Goal: Information Seeking & Learning: Check status

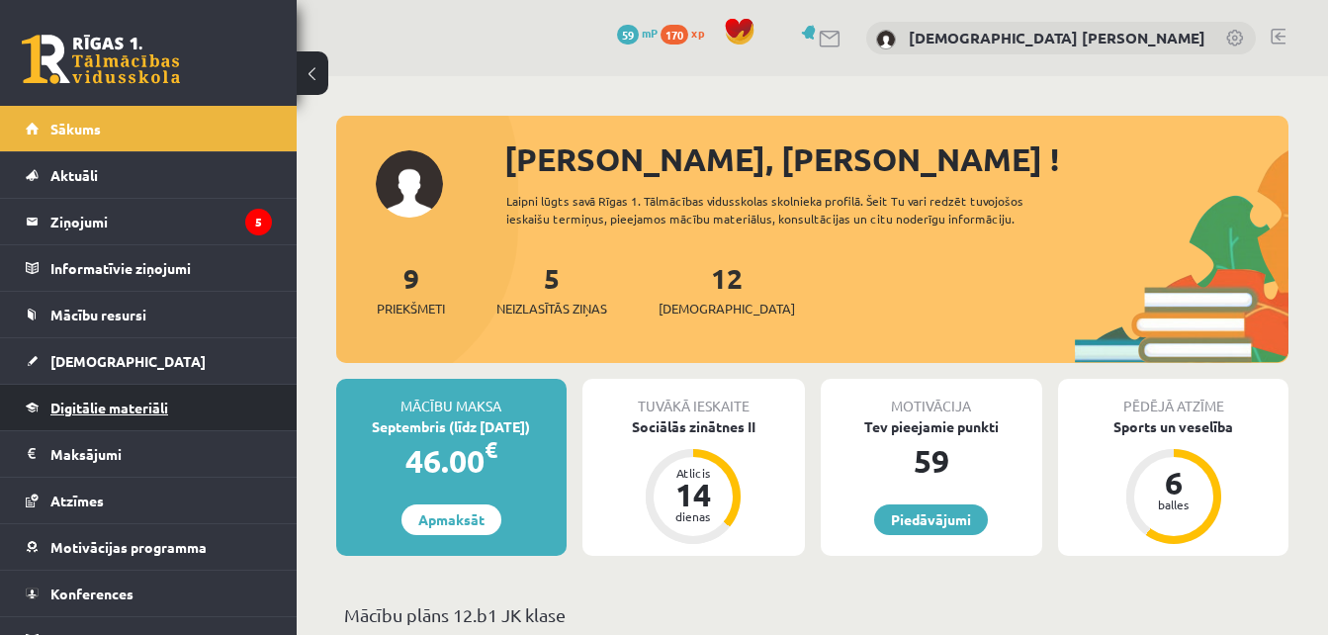
click at [159, 424] on link "Digitālie materiāli" at bounding box center [149, 407] width 246 height 45
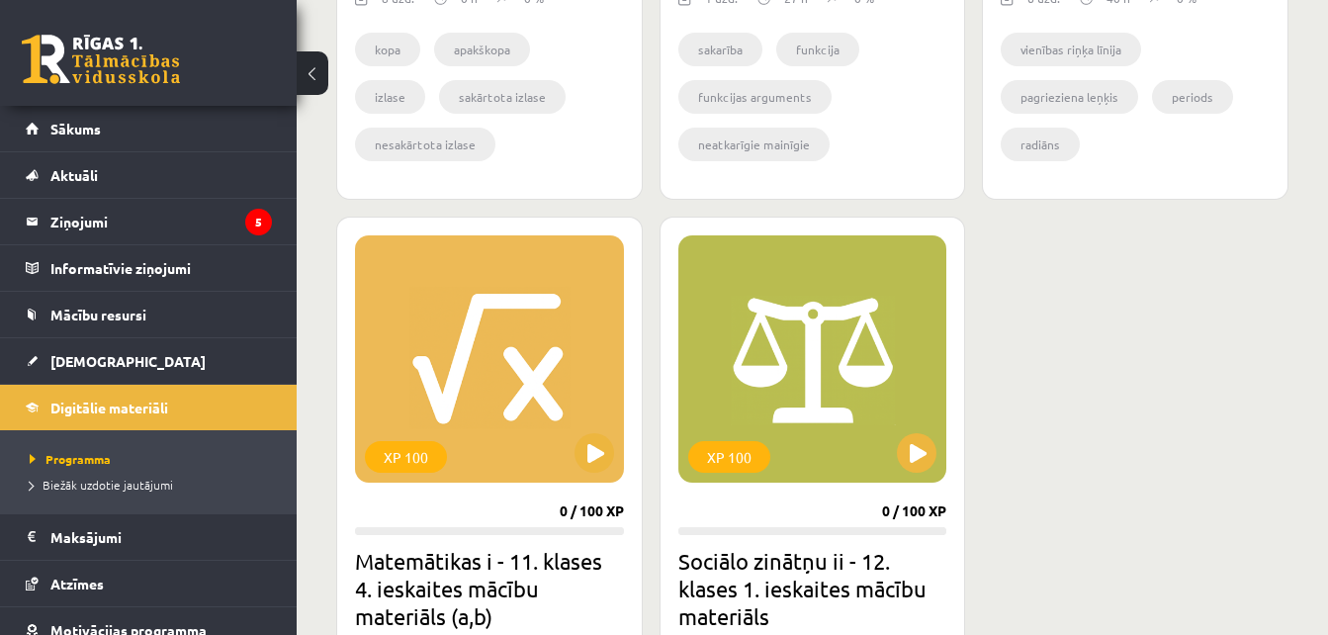
scroll to position [1664, 0]
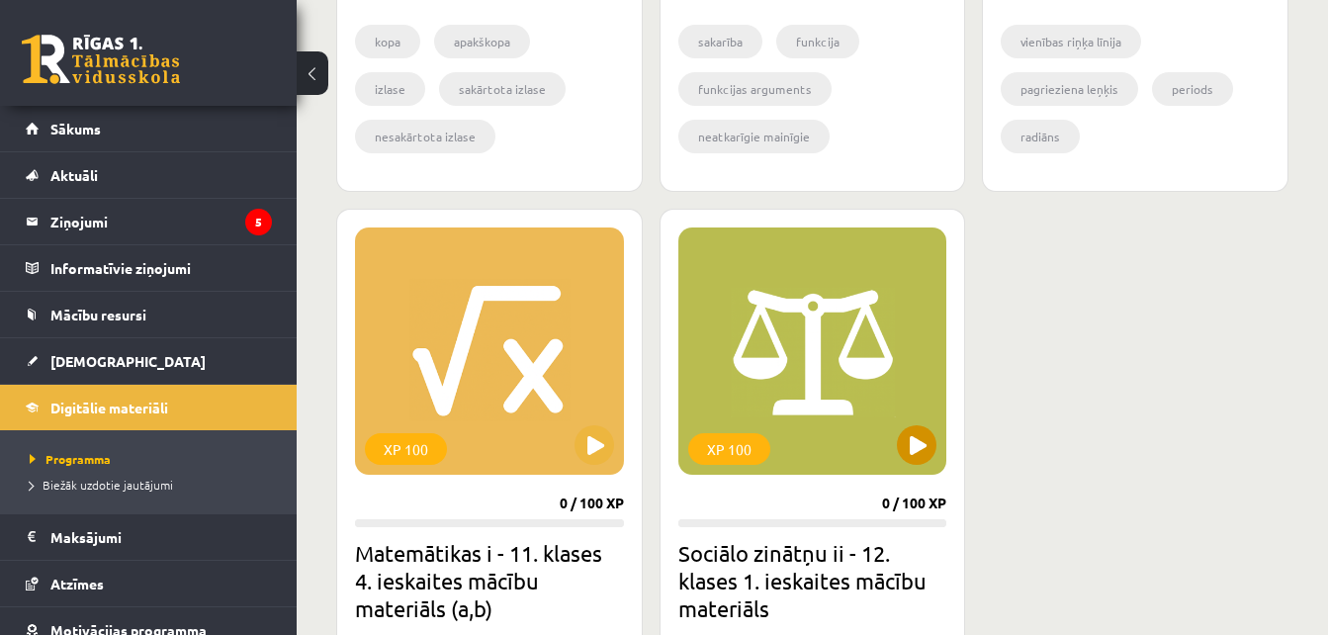
click at [896, 447] on div "XP 100" at bounding box center [812, 350] width 269 height 247
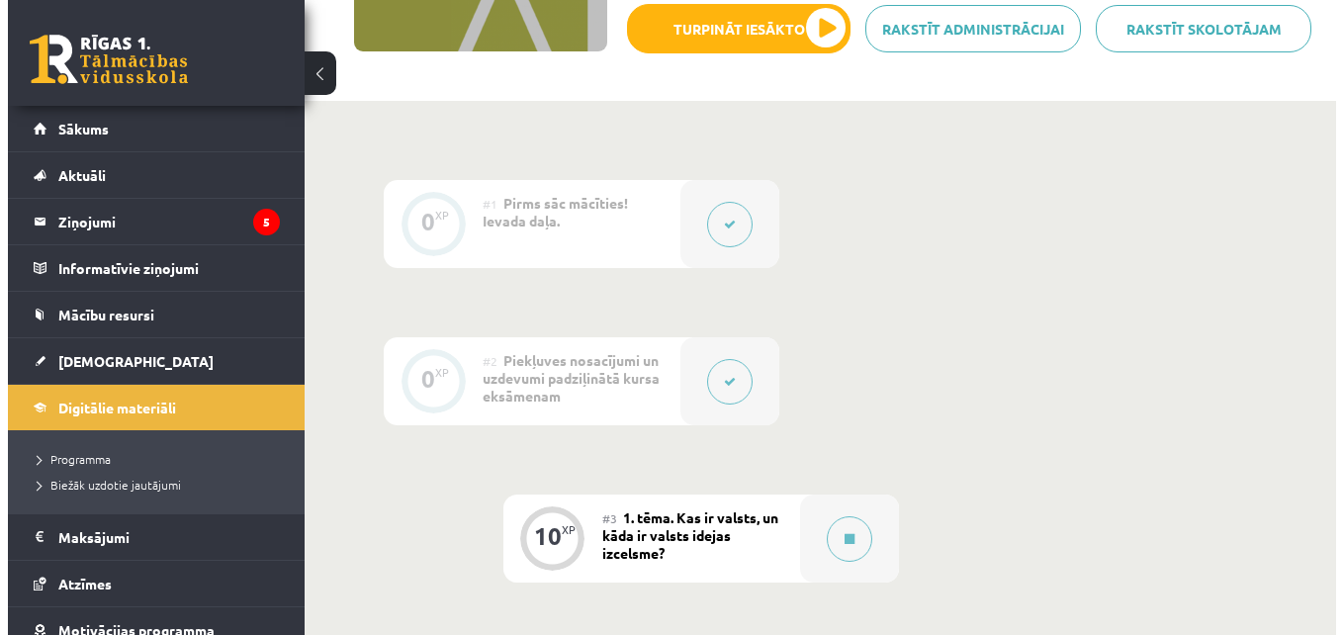
scroll to position [420, 0]
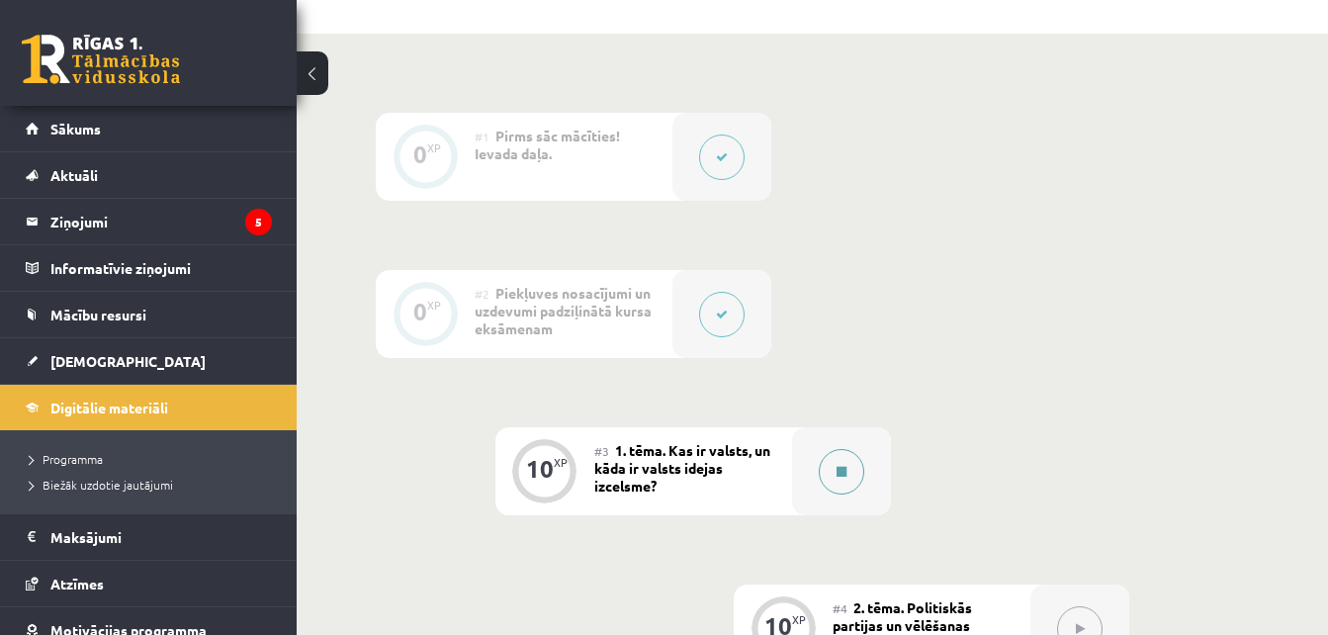
click at [862, 460] on div at bounding box center [841, 471] width 99 height 88
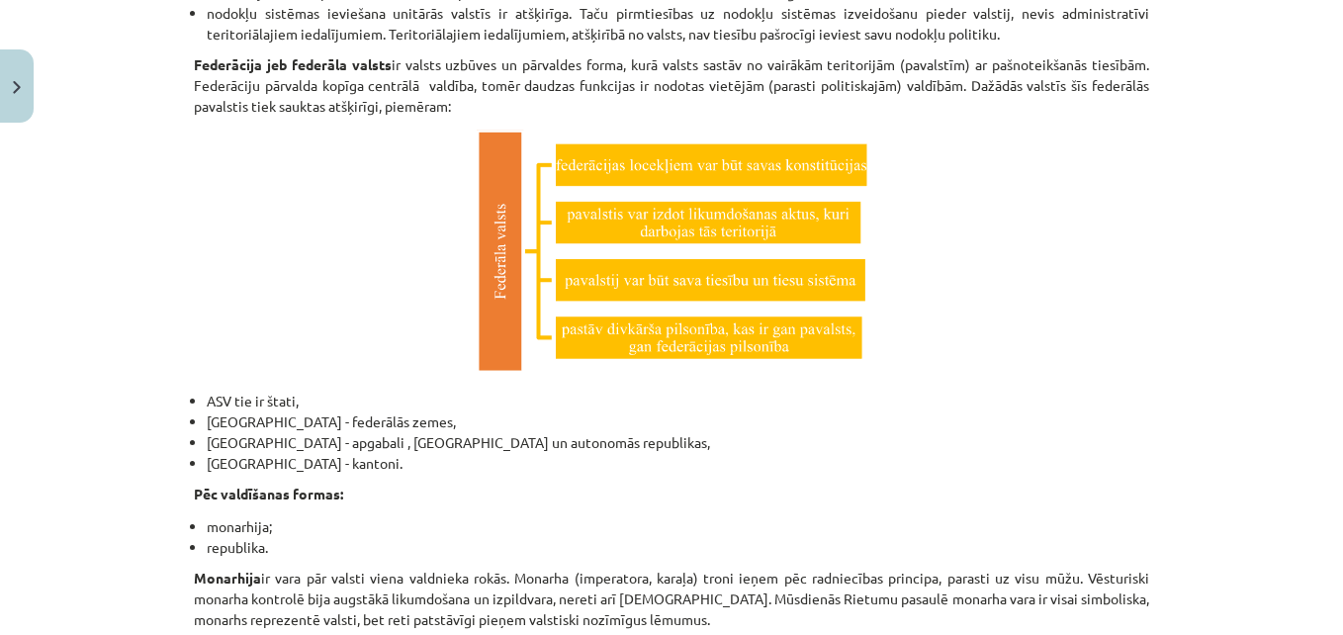
scroll to position [3485, 0]
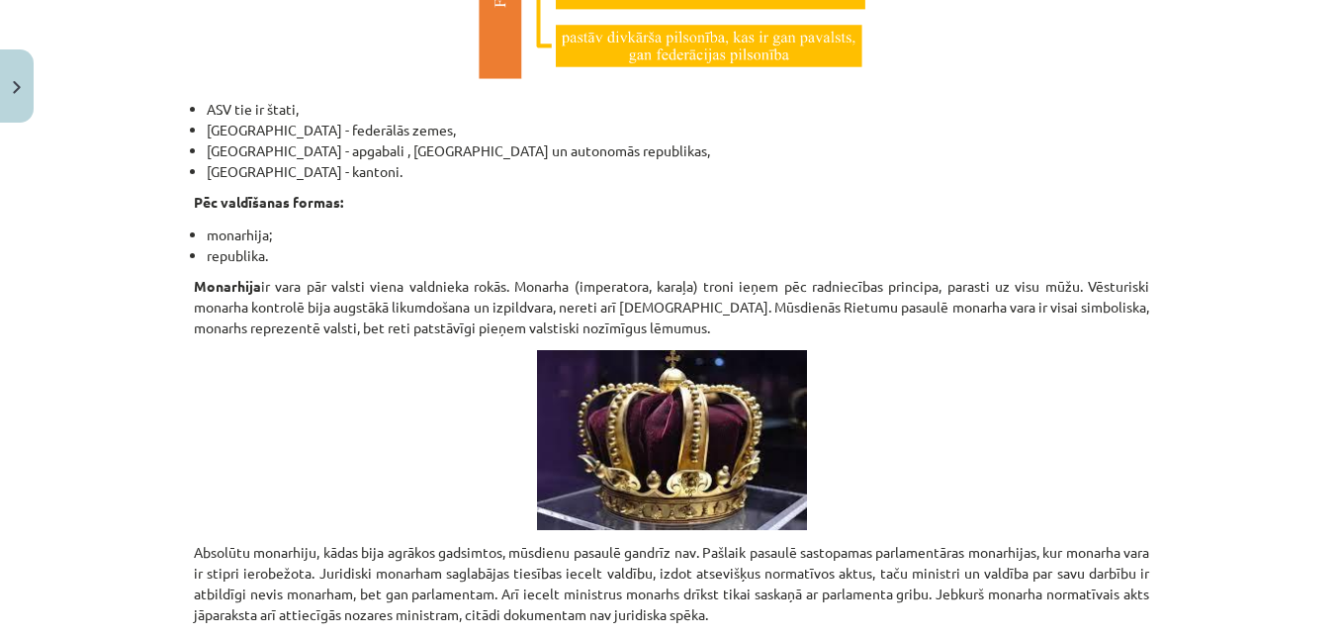
click at [65, 499] on div "Mācību tēma: Sociālo zinātņu ii - 12. klases 1. ieskaites mācību materiāls #3 1…" at bounding box center [671, 317] width 1343 height 635
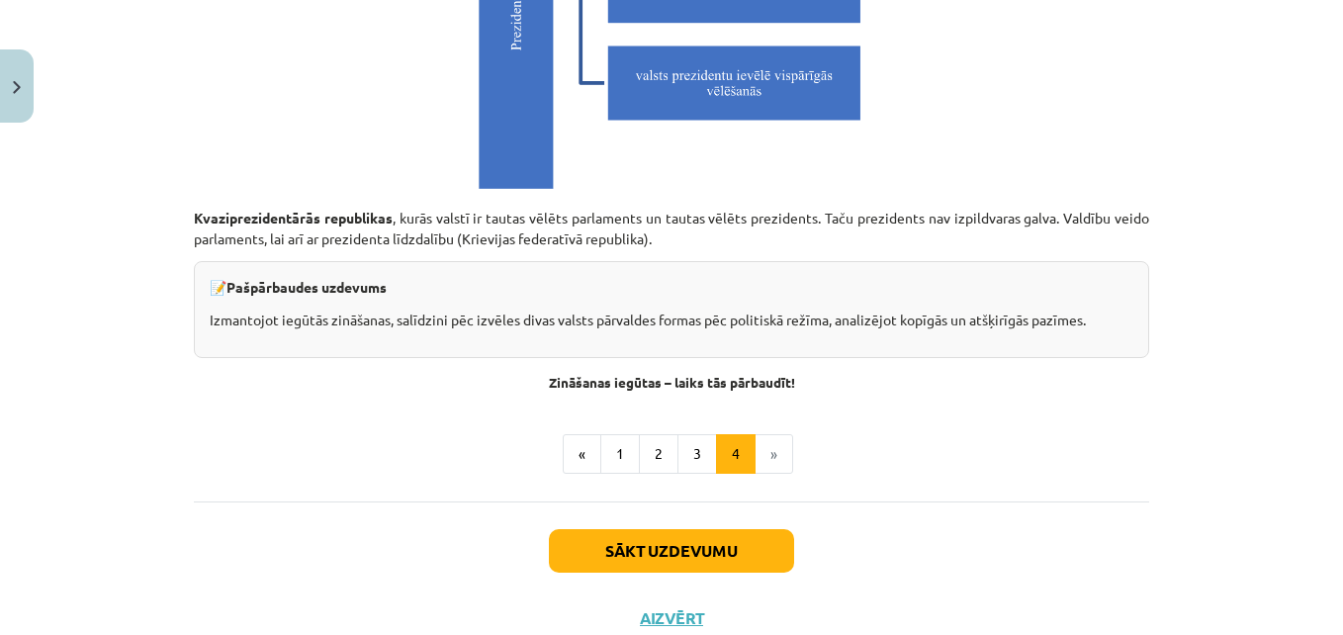
scroll to position [5657, 0]
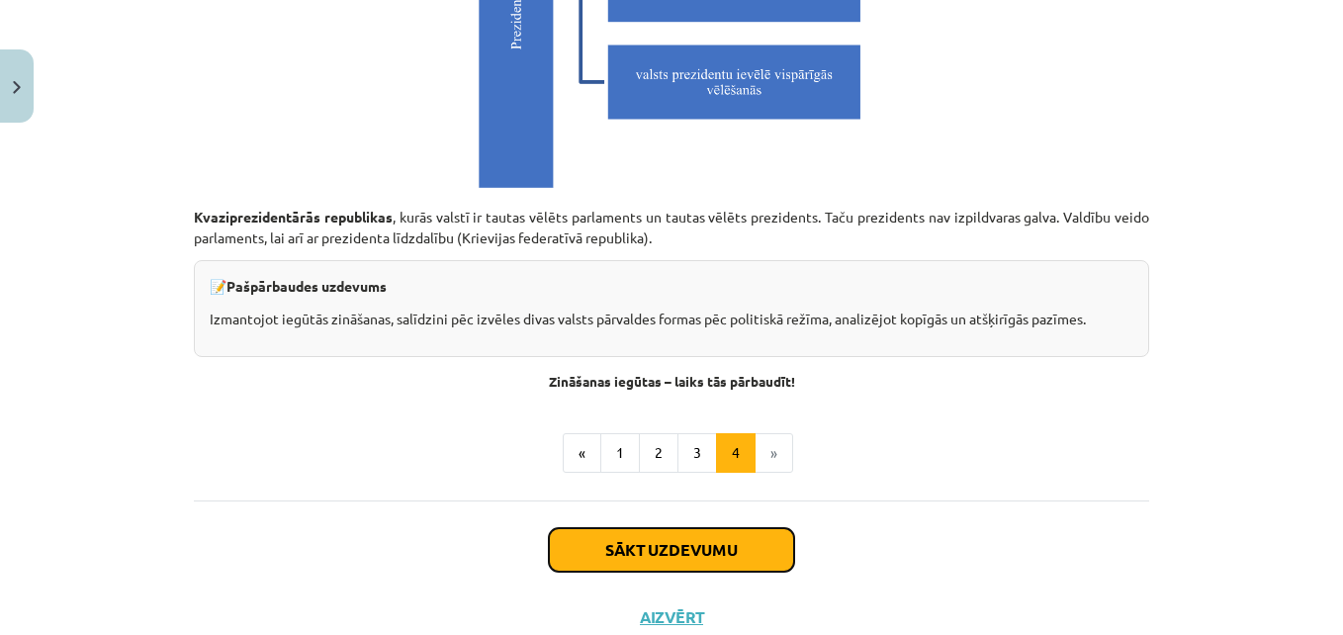
click at [727, 550] on button "Sākt uzdevumu" at bounding box center [671, 550] width 245 height 44
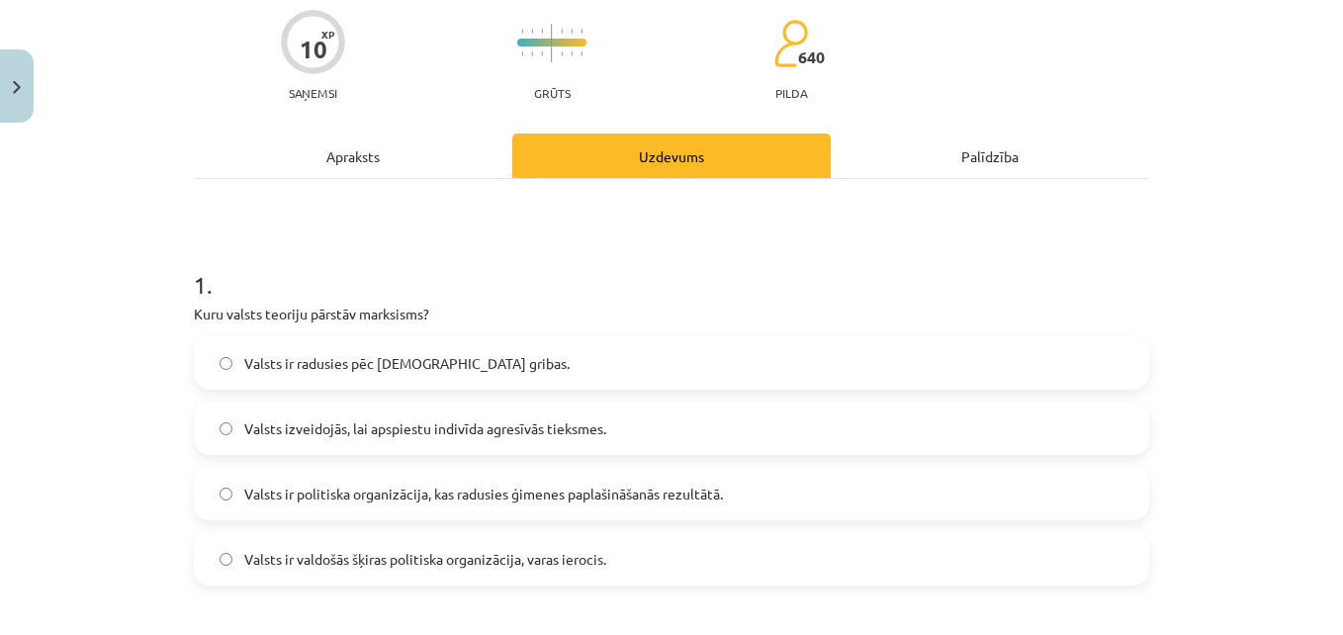
scroll to position [163, 0]
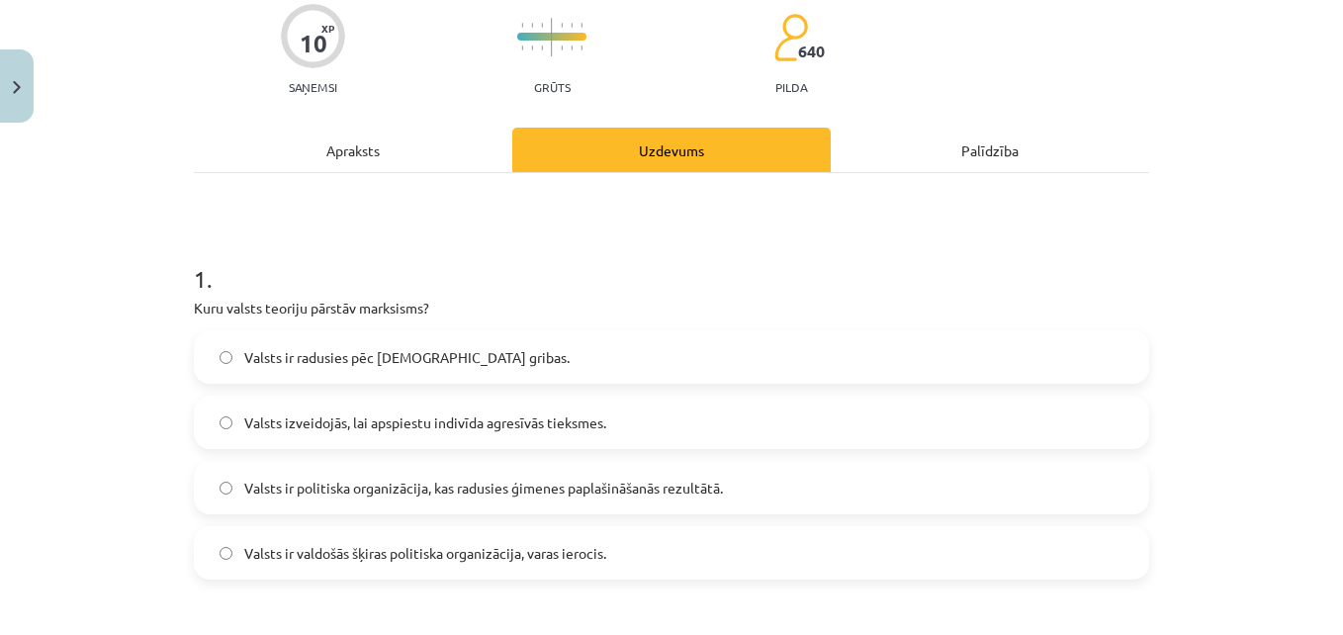
click at [240, 406] on label "Valsts izveidojās, lai apspiestu indivīda agresīvās tieksmes." at bounding box center [671, 422] width 951 height 49
click at [244, 569] on label "Valsts ir valdošās šķiras politiska organizācija, varas ierocis." at bounding box center [671, 552] width 951 height 49
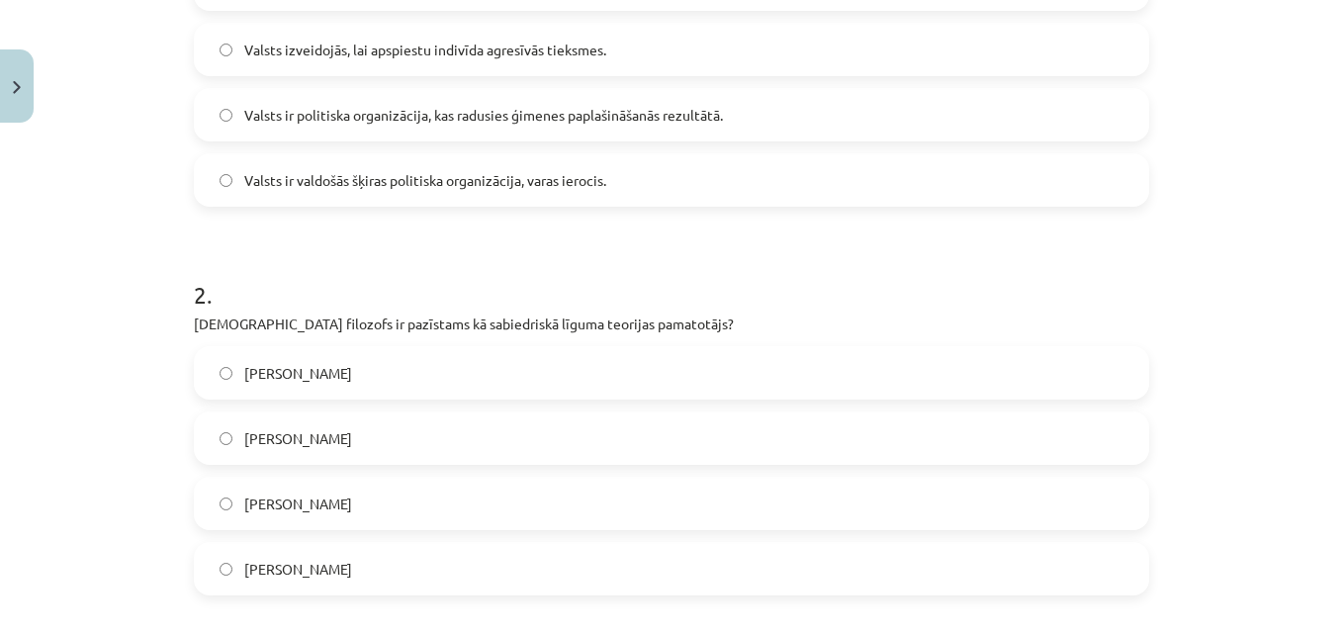
scroll to position [547, 0]
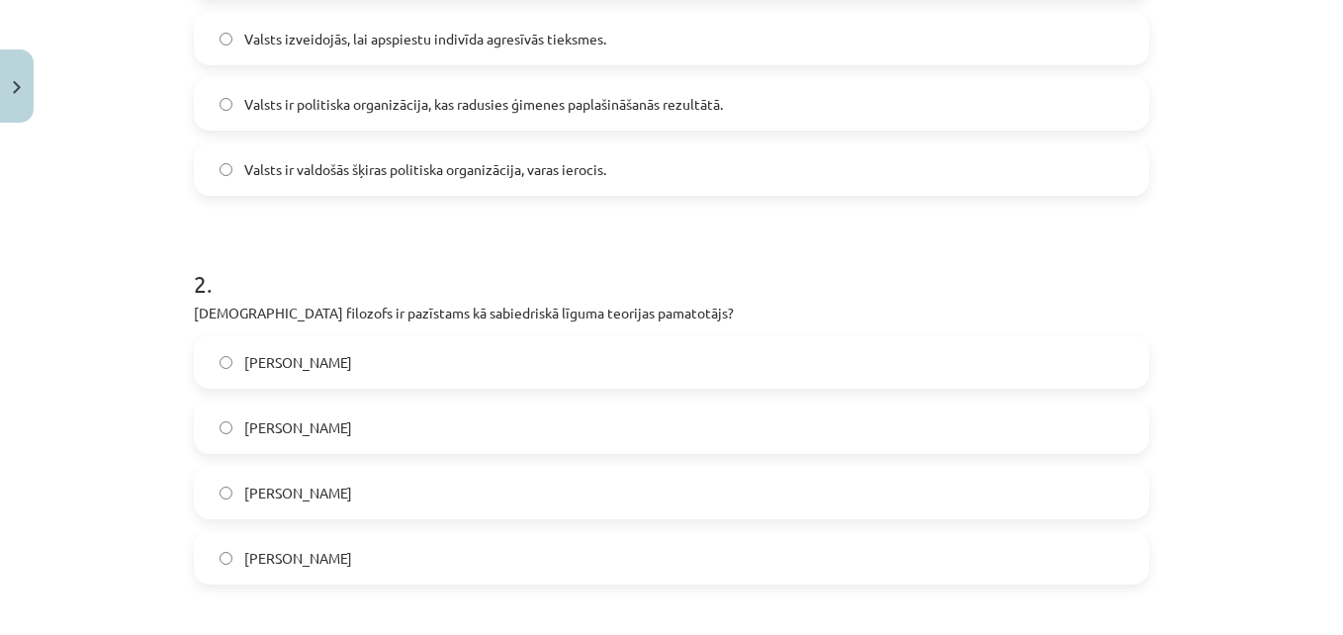
click at [224, 381] on label "Akvīnas Toms" at bounding box center [671, 361] width 951 height 49
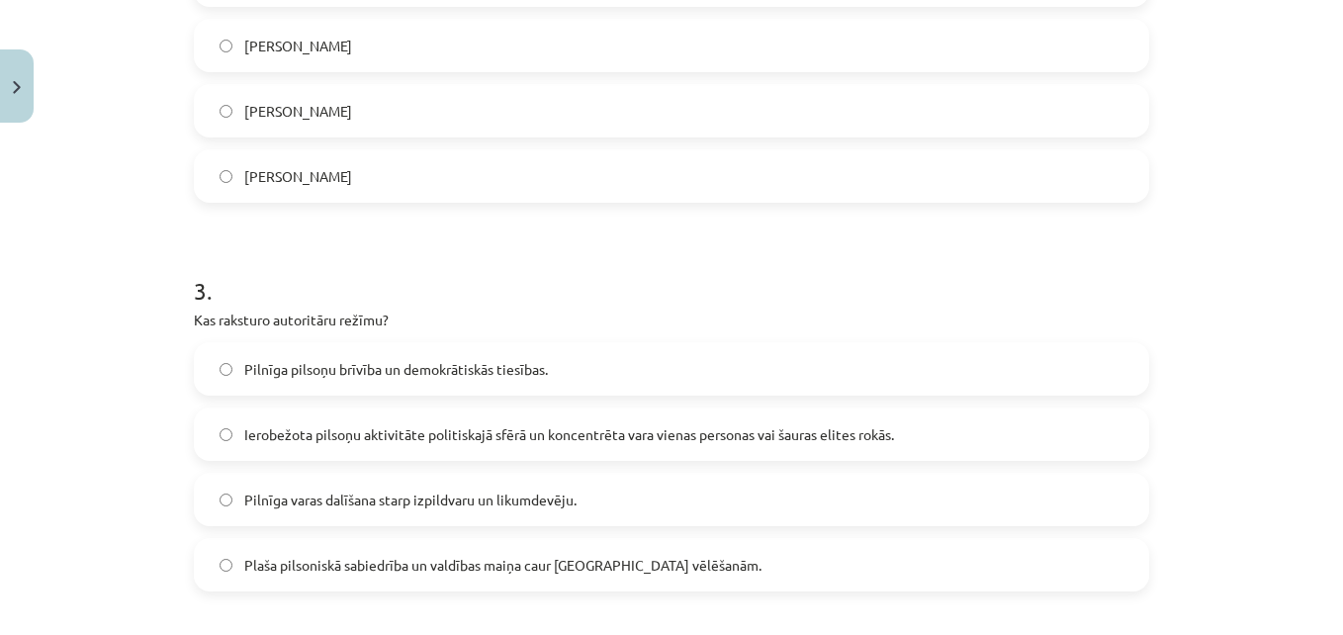
scroll to position [929, 0]
click at [196, 447] on label "Ierobežota pilsoņu aktivitāte politiskajā sfērā un koncentrēta vara vienas pers…" at bounding box center [671, 432] width 951 height 49
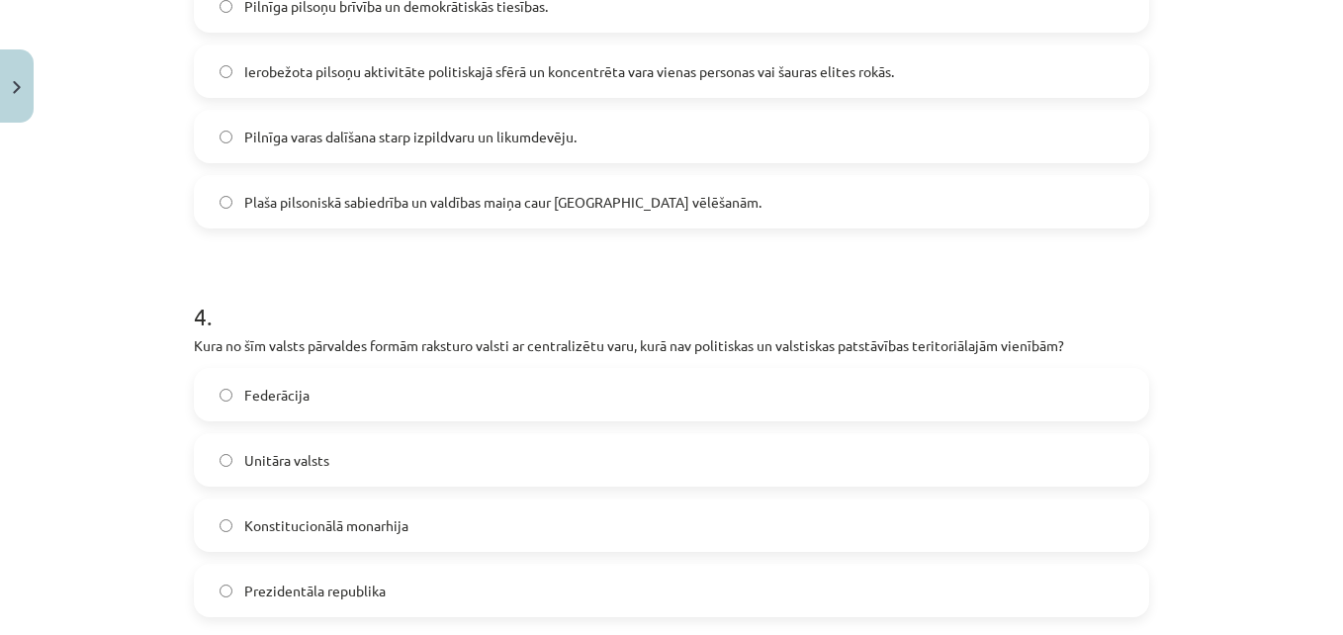
scroll to position [1307, 0]
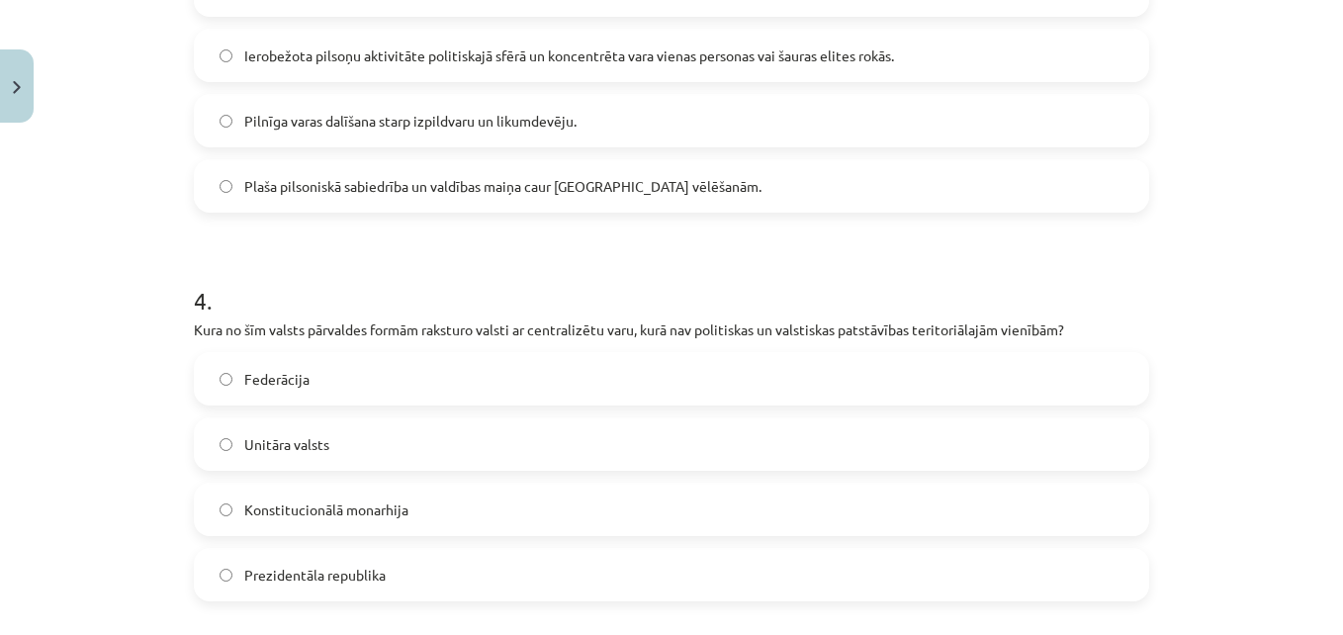
click at [274, 399] on label "Federācija" at bounding box center [671, 378] width 951 height 49
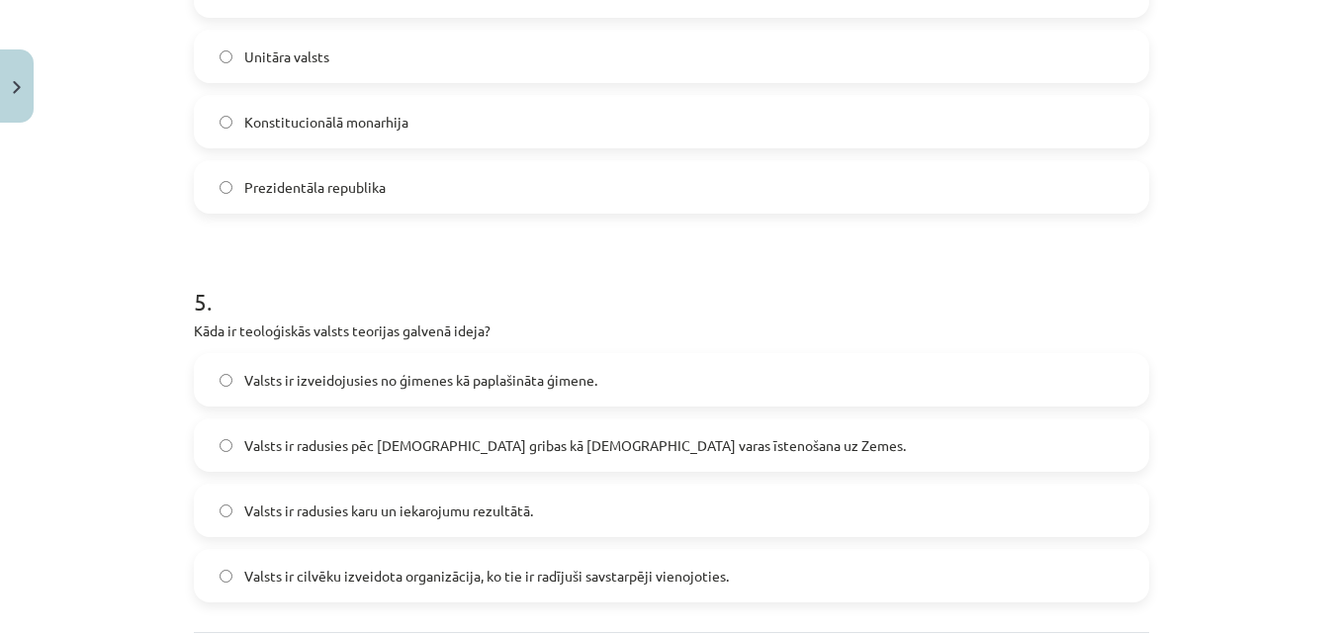
scroll to position [1725, 0]
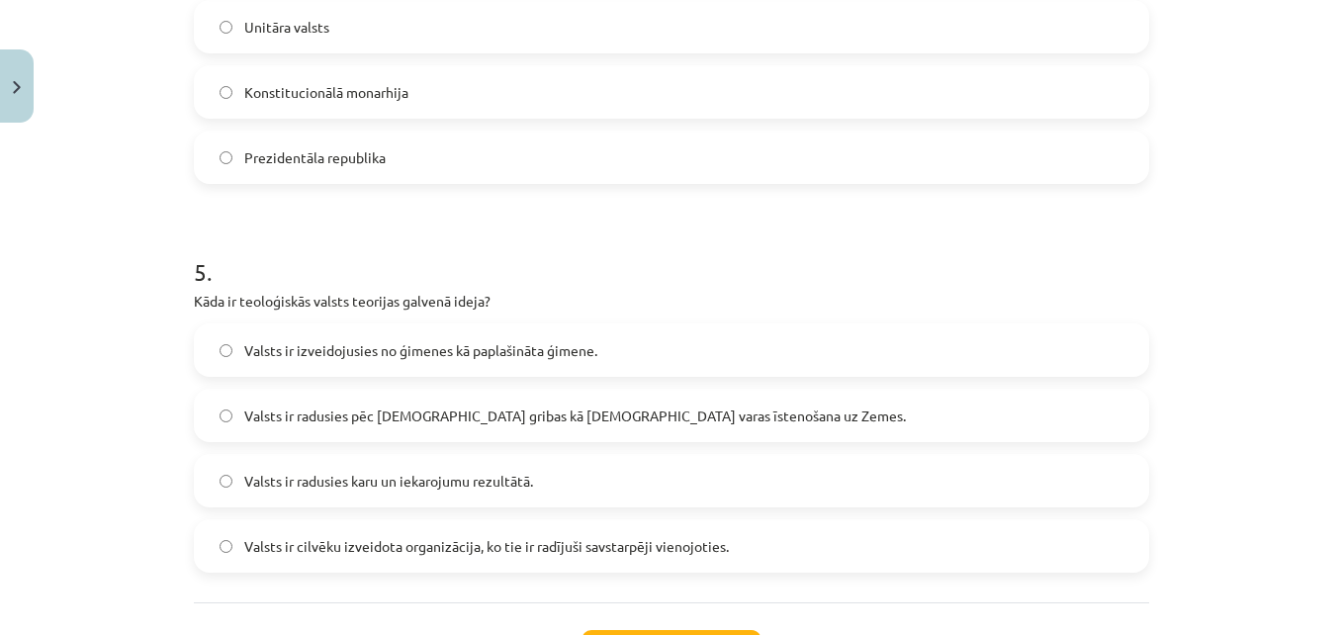
click at [212, 432] on label "Valsts ir radusies pēc Dieva gribas kā dievišķās varas īstenošana uz Zemes." at bounding box center [671, 415] width 951 height 49
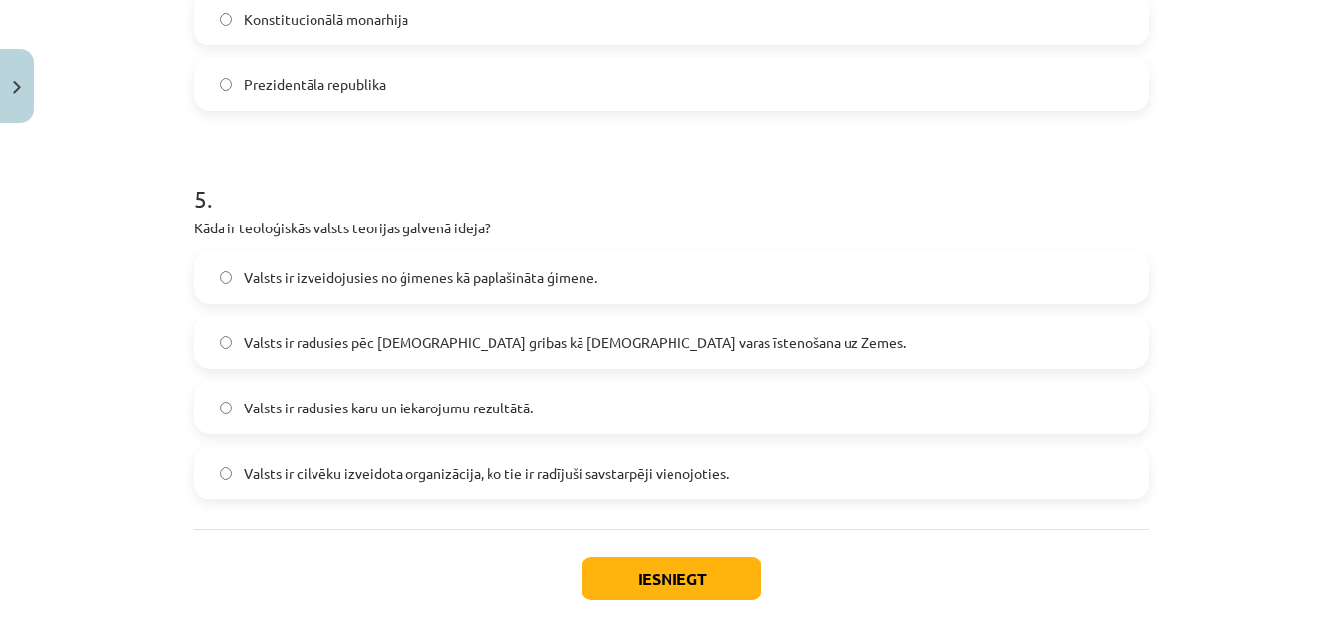
scroll to position [1800, 0]
click at [610, 565] on button "Iesniegt" at bounding box center [671, 577] width 180 height 44
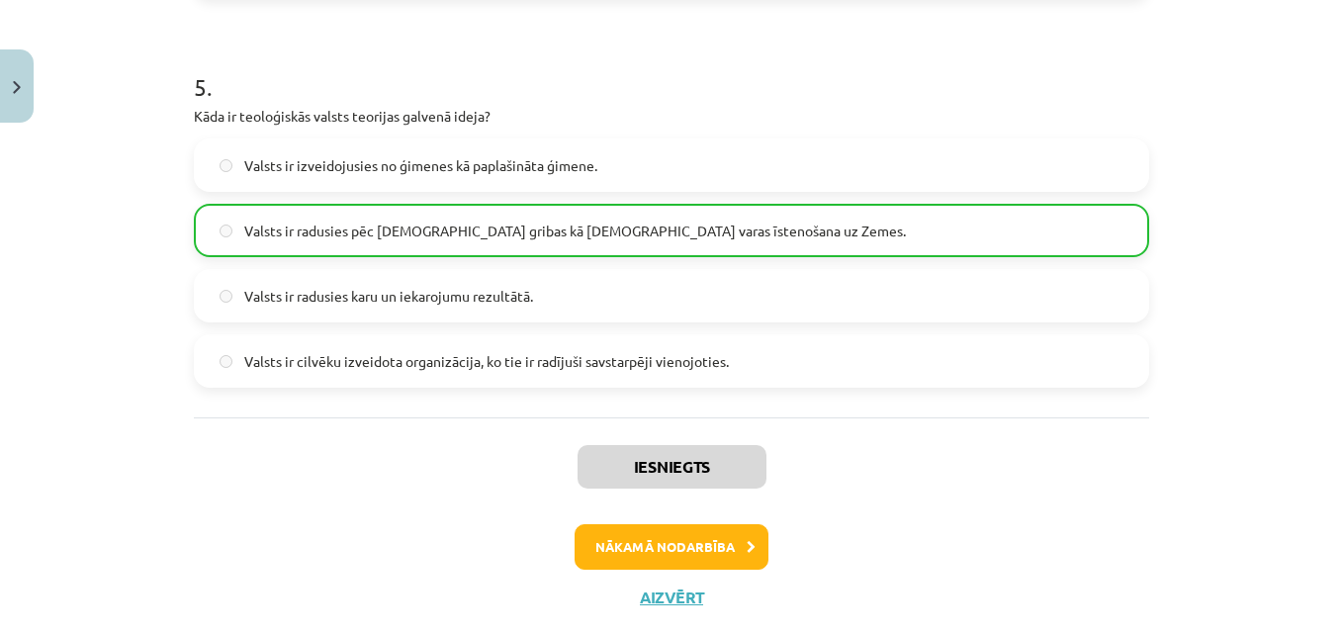
scroll to position [1955, 0]
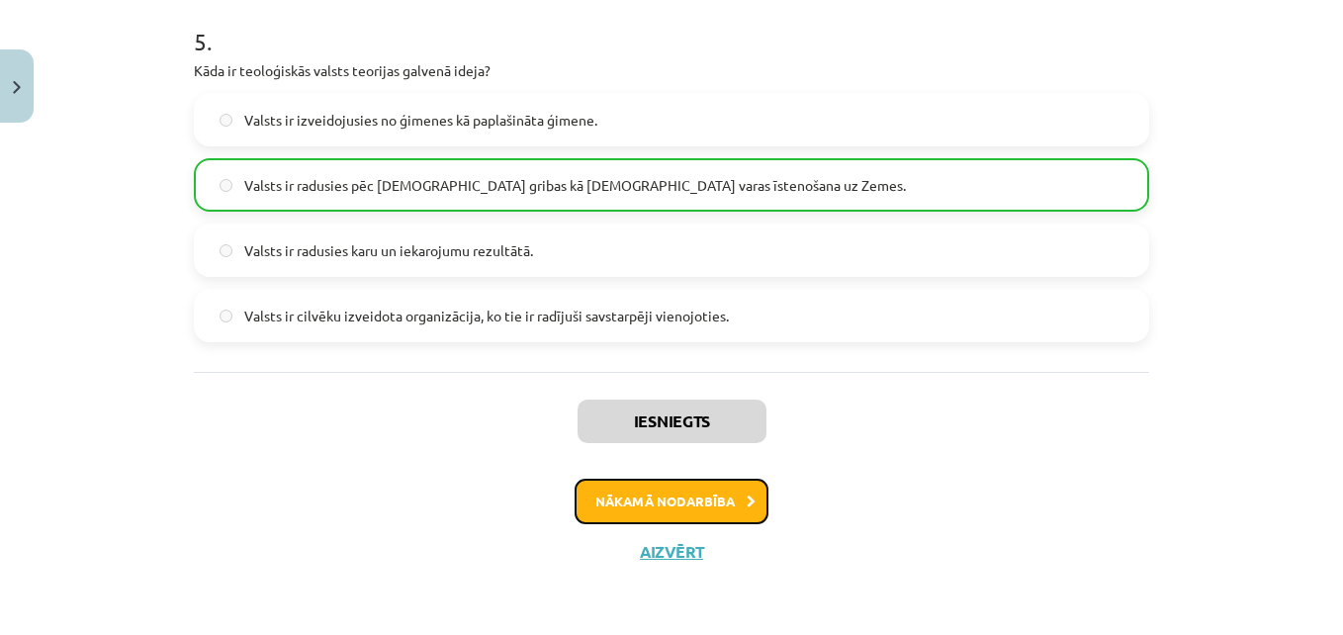
click at [741, 480] on button "Nākamā nodarbība" at bounding box center [672, 501] width 194 height 45
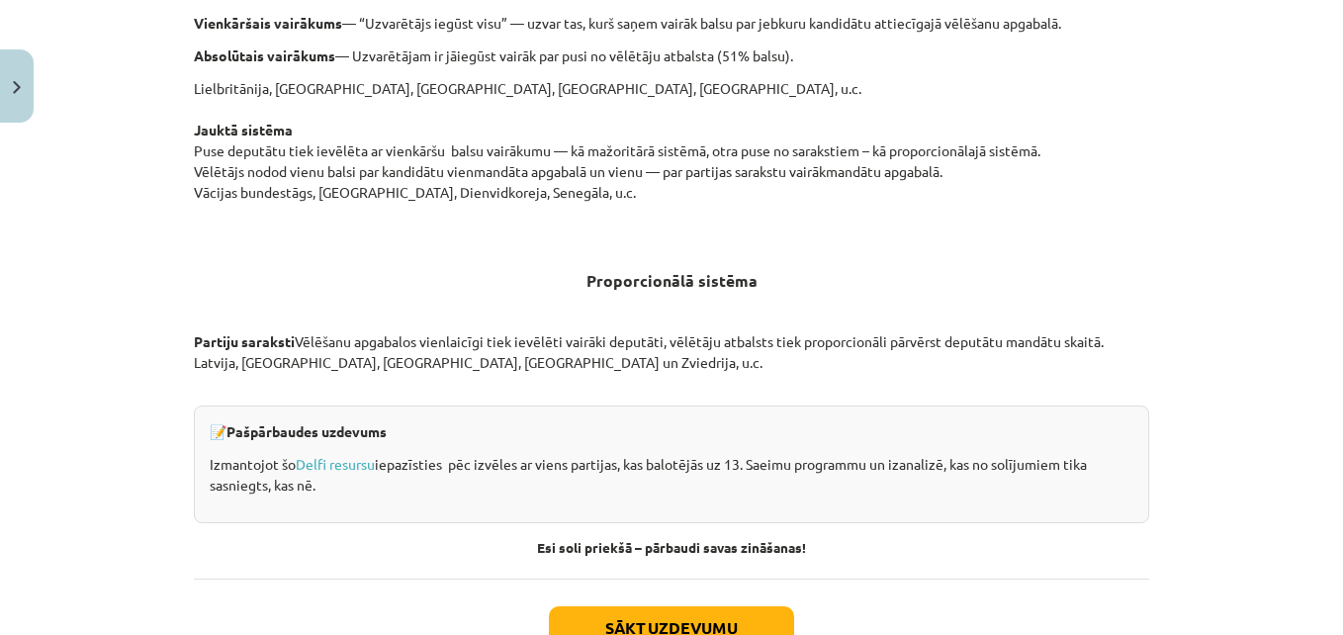
scroll to position [1990, 0]
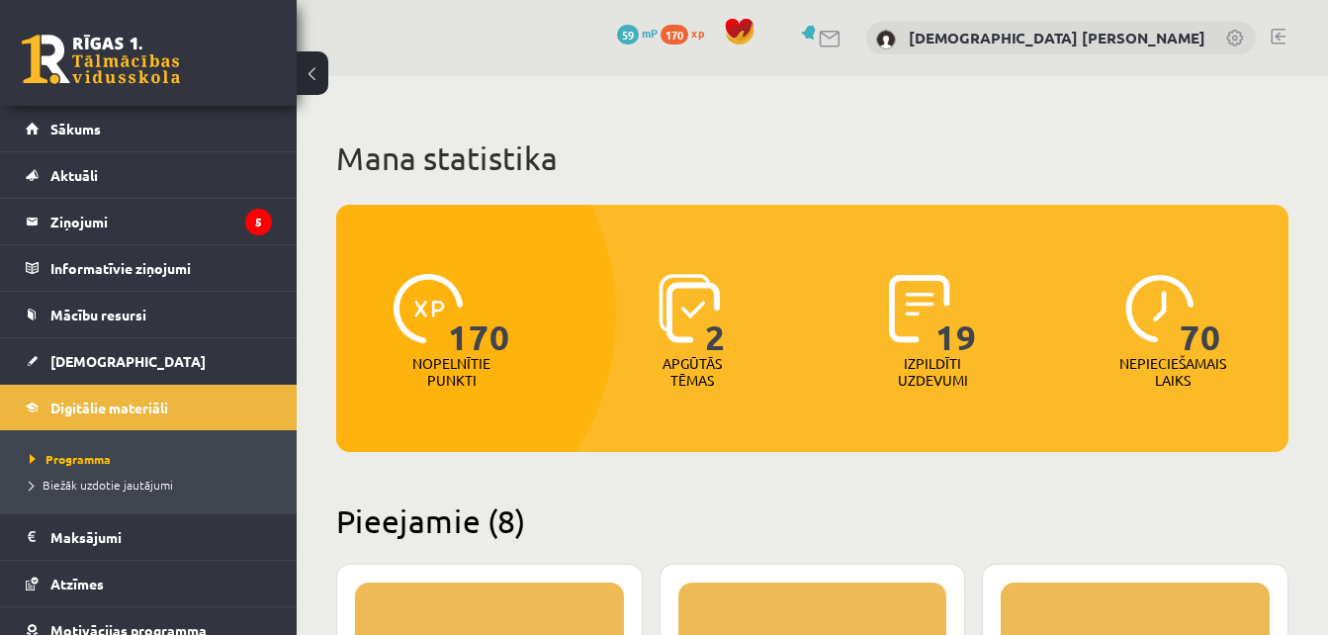
scroll to position [1664, 0]
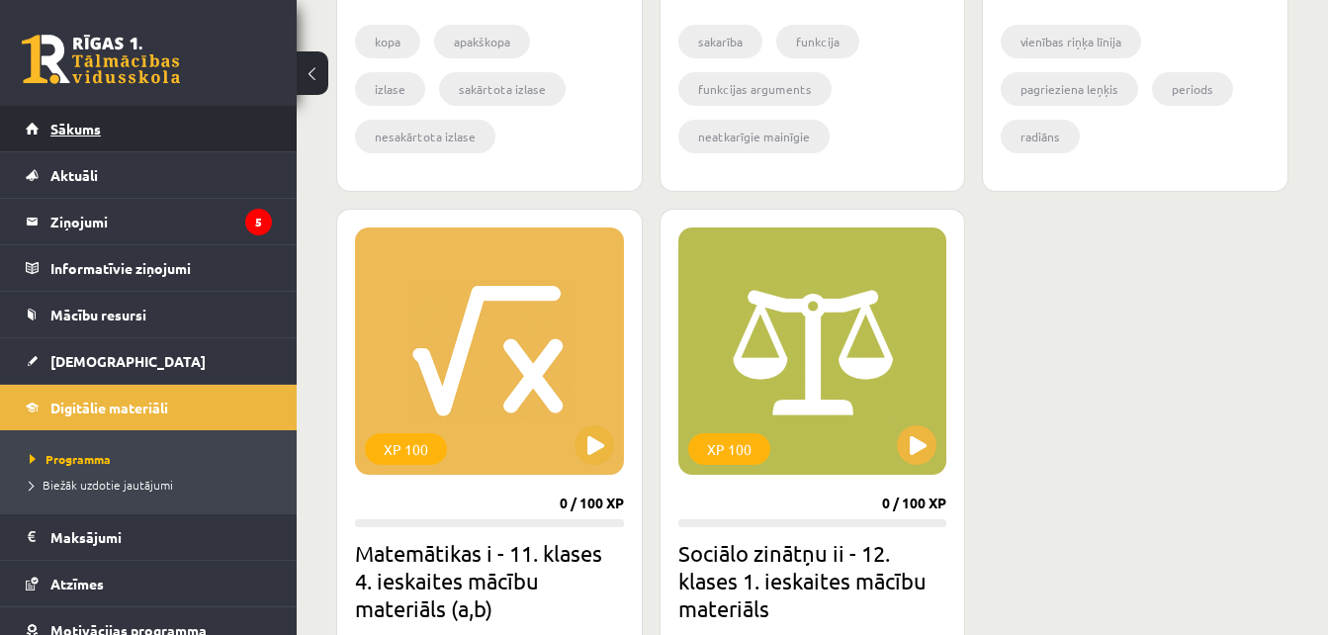
click at [229, 124] on link "Sākums" at bounding box center [149, 128] width 246 height 45
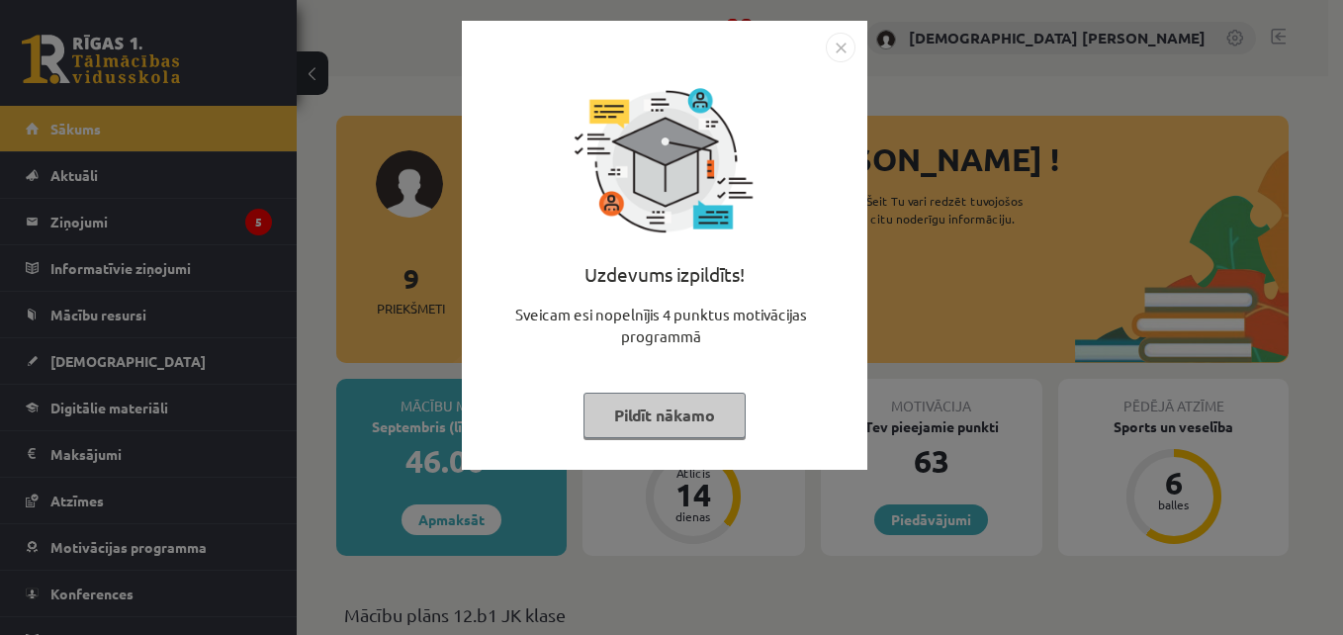
click at [846, 46] on img "Close" at bounding box center [841, 48] width 30 height 30
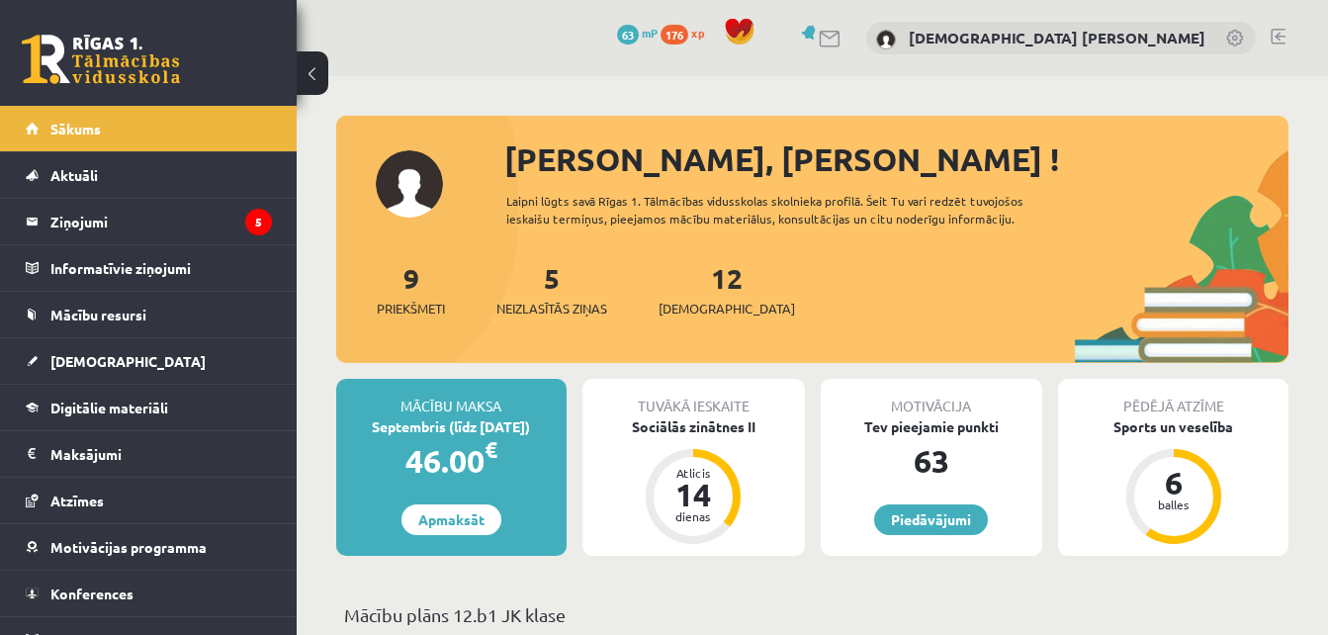
click at [1278, 40] on link at bounding box center [1278, 37] width 15 height 16
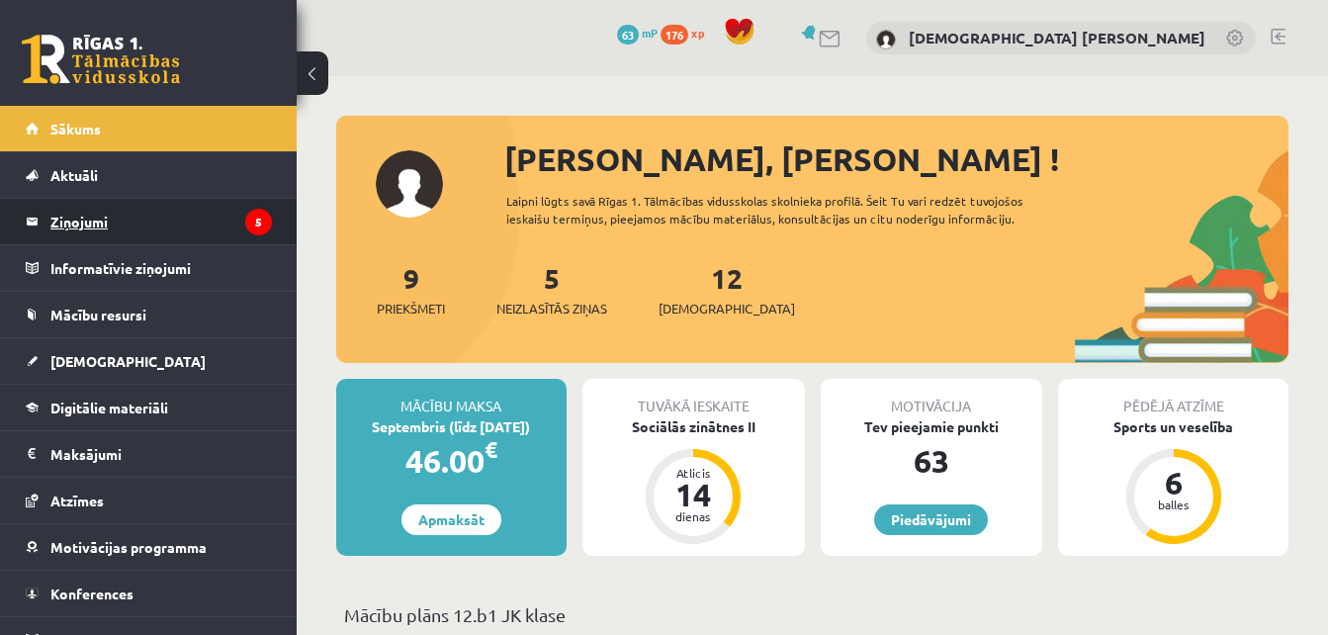
click at [137, 238] on legend "Ziņojumi 5" at bounding box center [160, 221] width 221 height 45
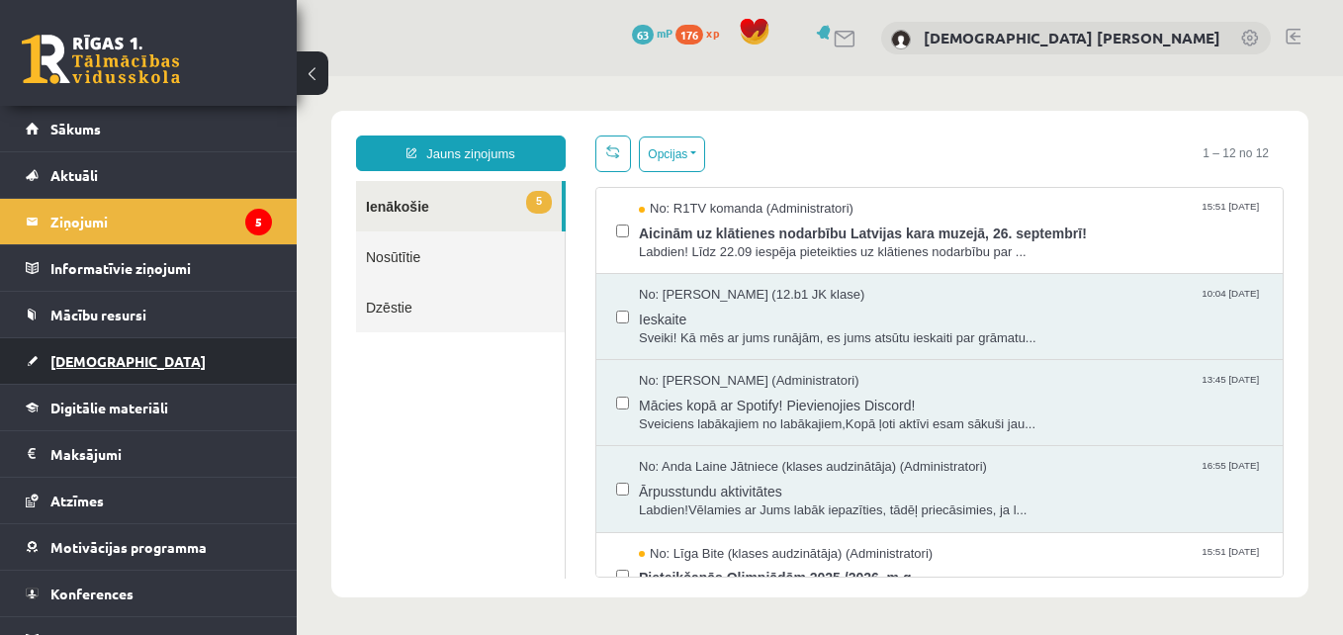
click at [97, 364] on span "[DEMOGRAPHIC_DATA]" at bounding box center [127, 361] width 155 height 18
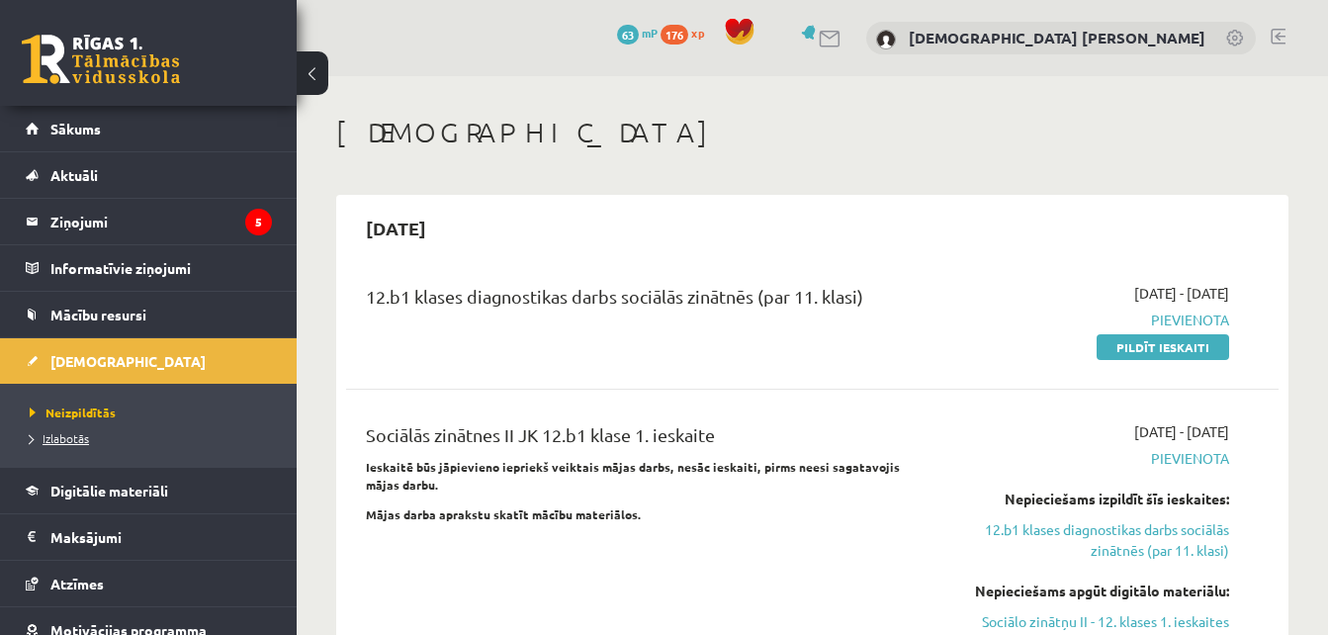
click at [65, 434] on span "Izlabotās" at bounding box center [59, 438] width 59 height 16
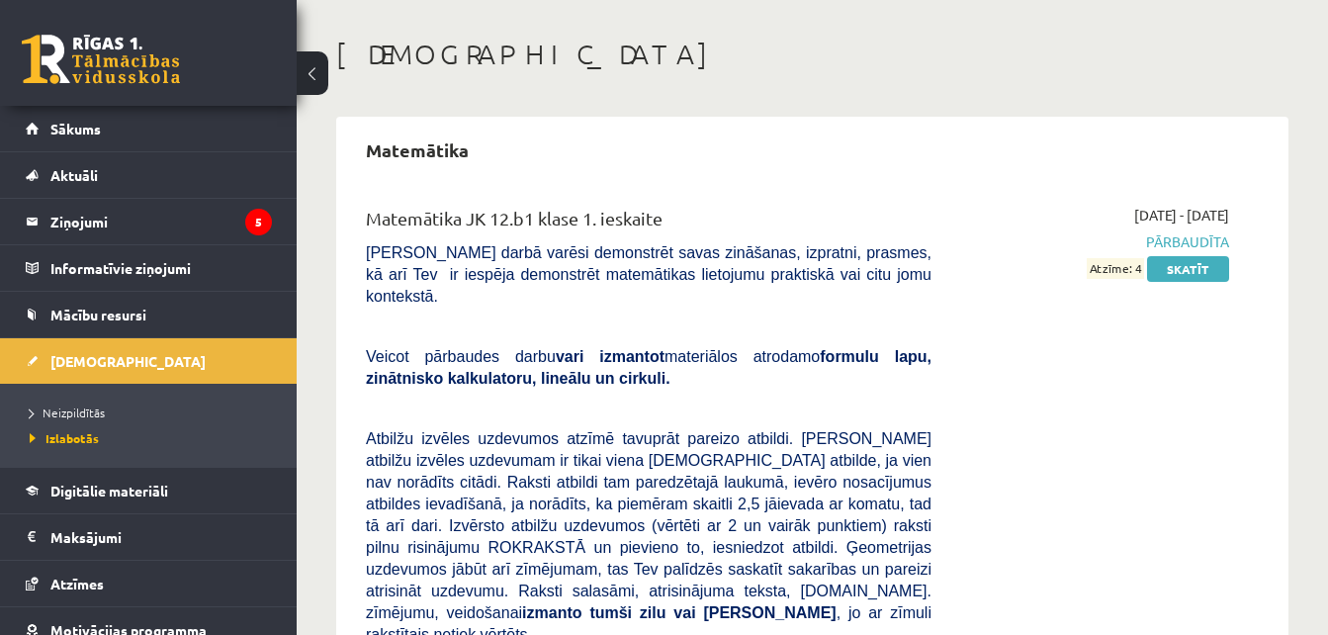
scroll to position [43, 0]
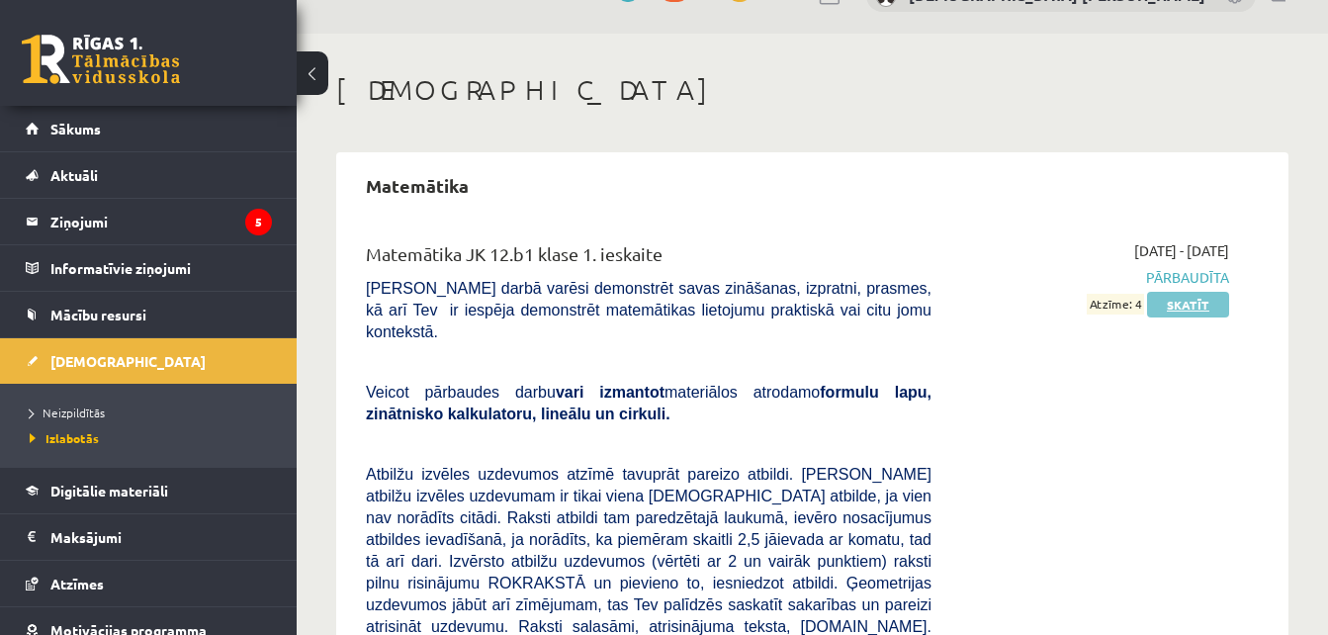
click at [1185, 309] on link "Skatīt" at bounding box center [1188, 305] width 82 height 26
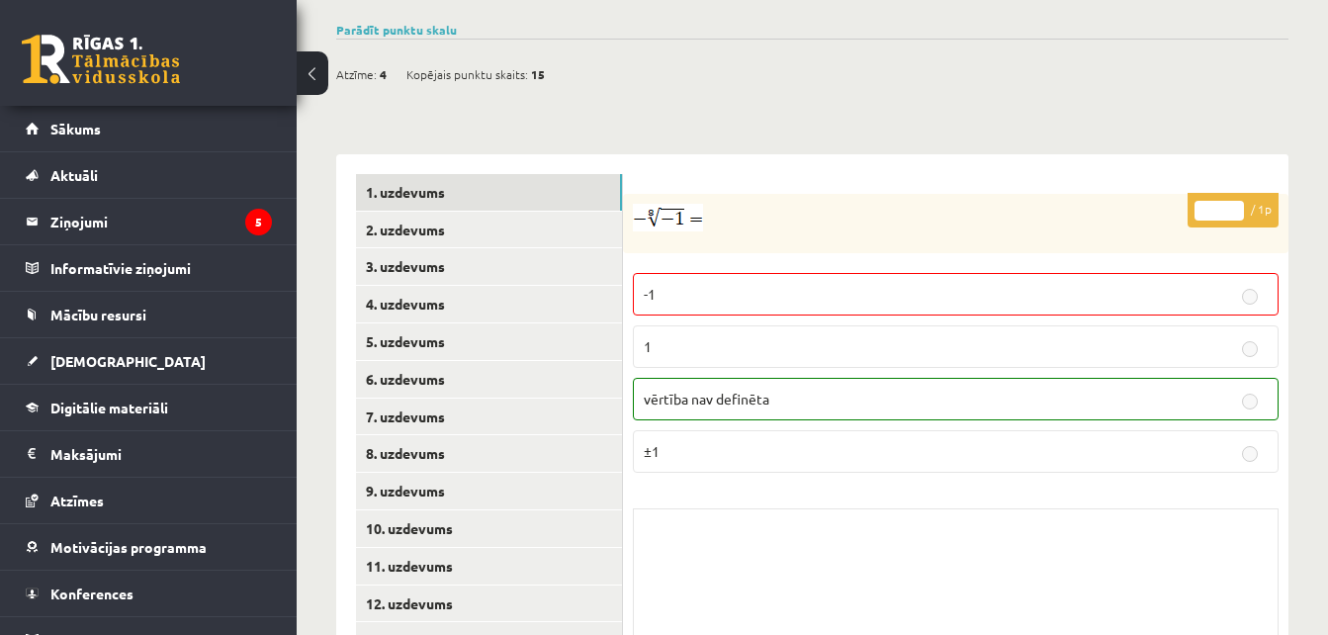
scroll to position [724, 0]
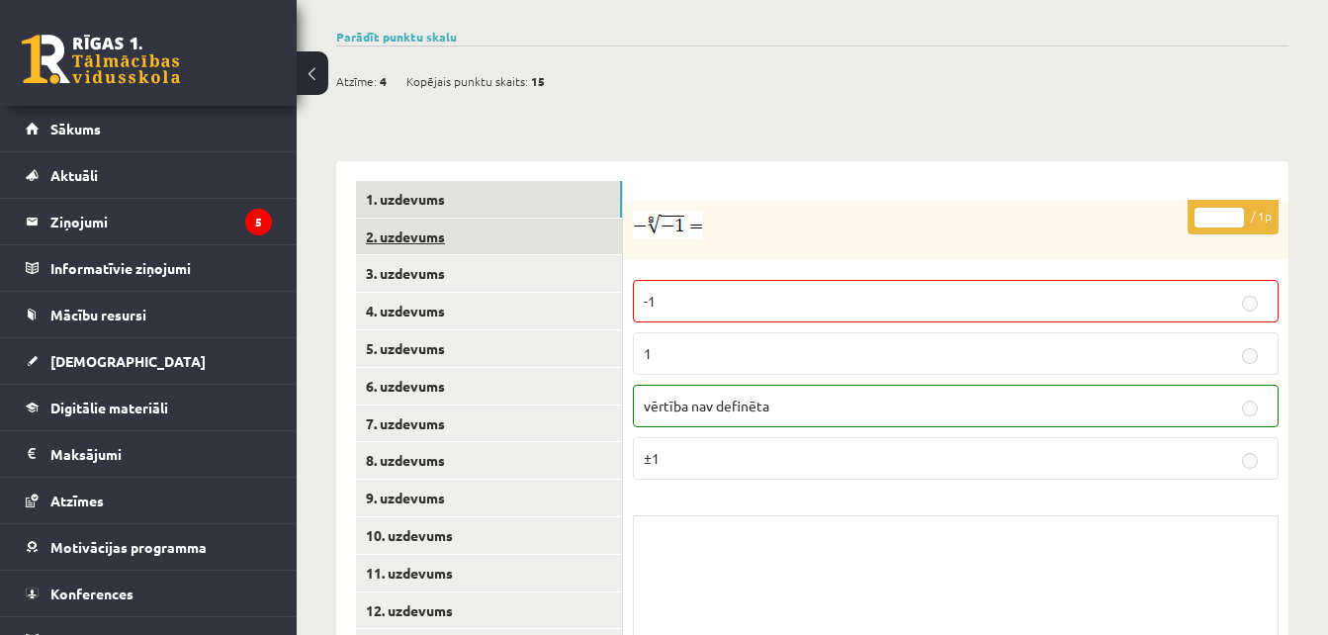
click at [484, 219] on link "2. uzdevums" at bounding box center [489, 237] width 266 height 37
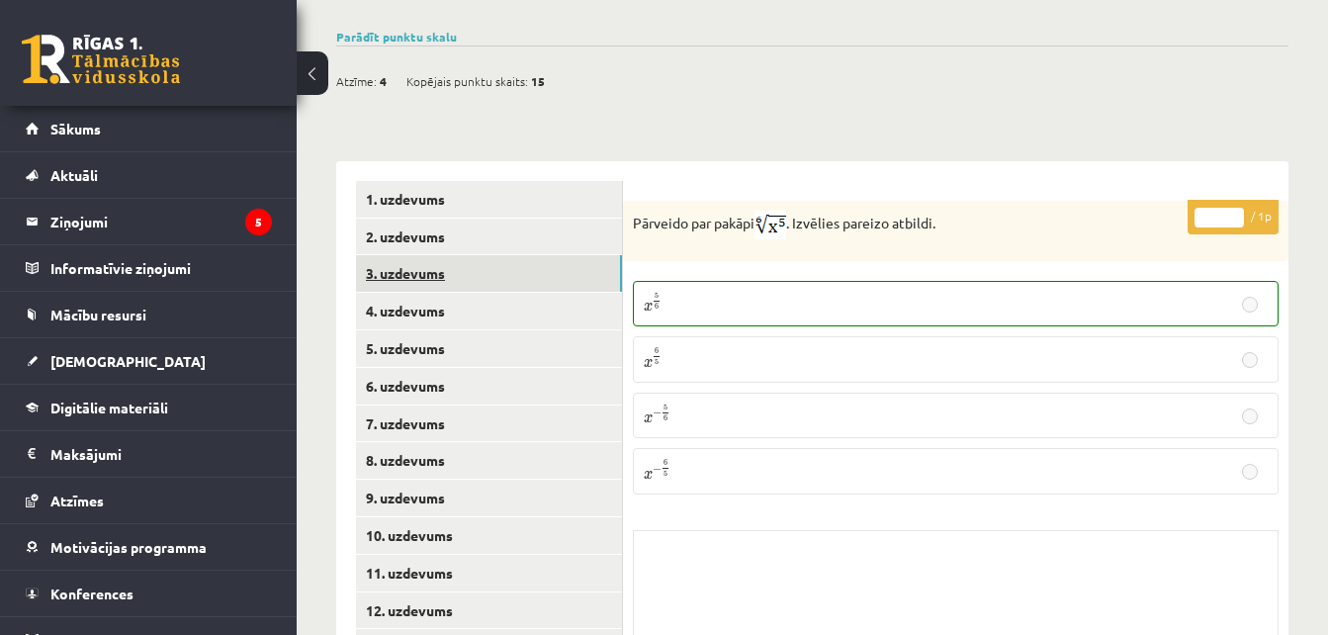
click at [467, 255] on link "3. uzdevums" at bounding box center [489, 273] width 266 height 37
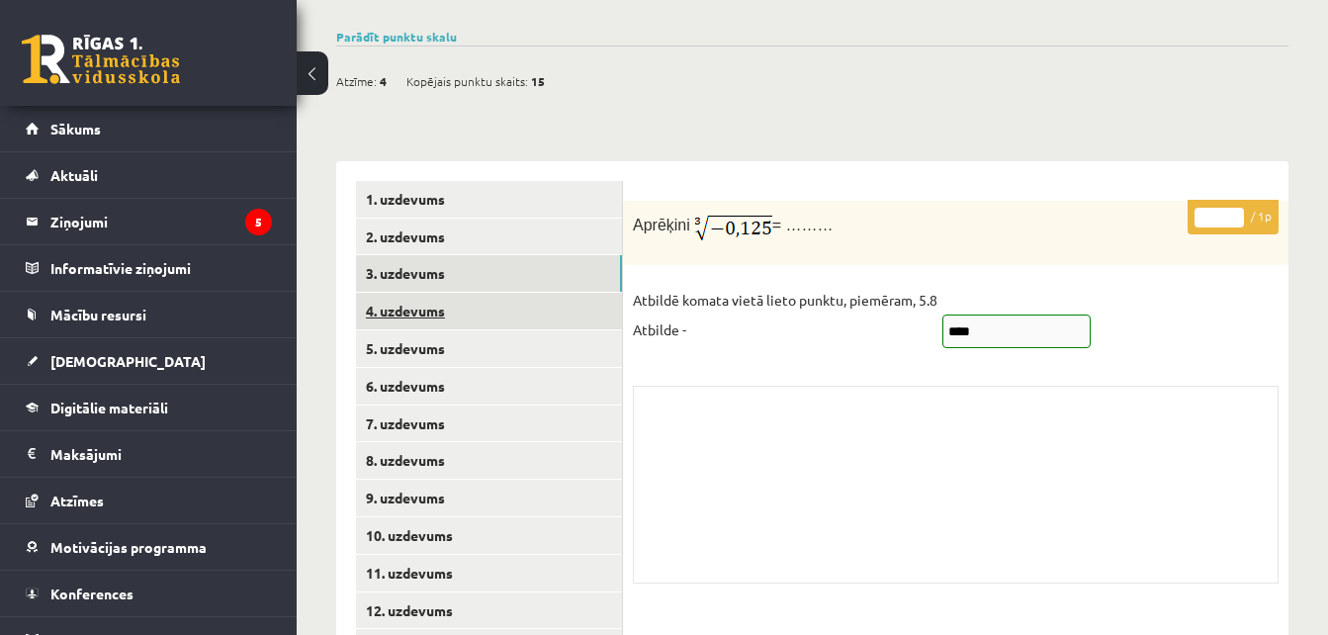
click at [426, 293] on link "4. uzdevums" at bounding box center [489, 311] width 266 height 37
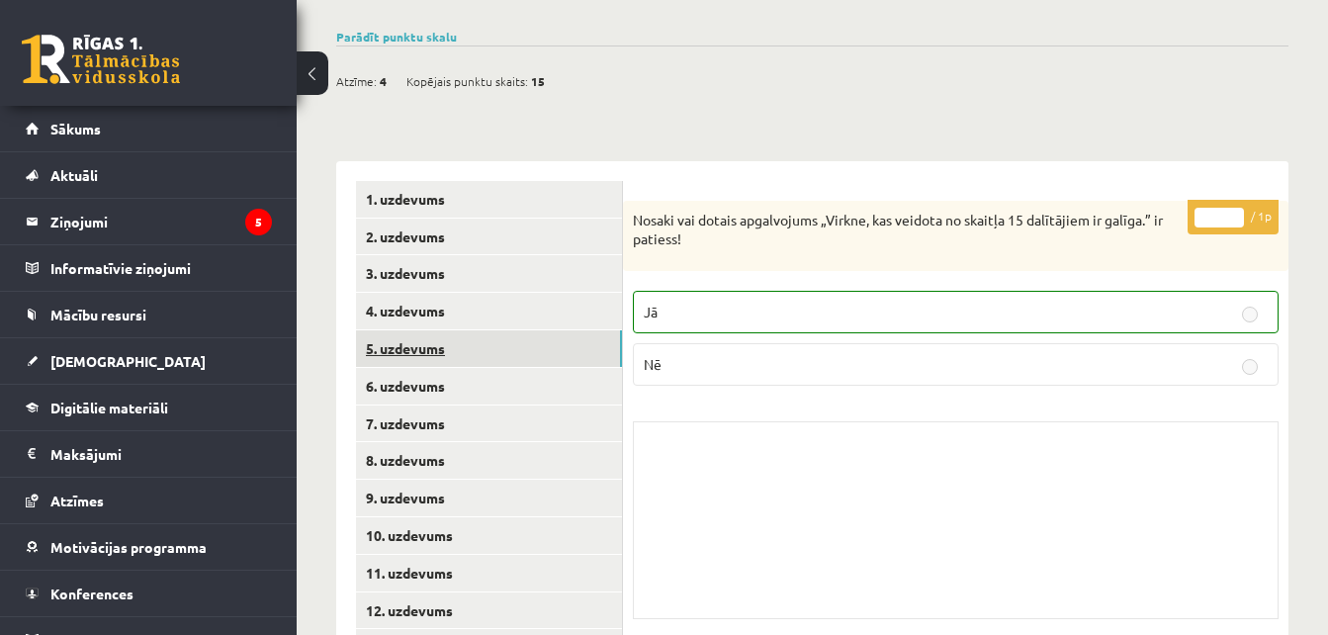
click at [419, 330] on link "5. uzdevums" at bounding box center [489, 348] width 266 height 37
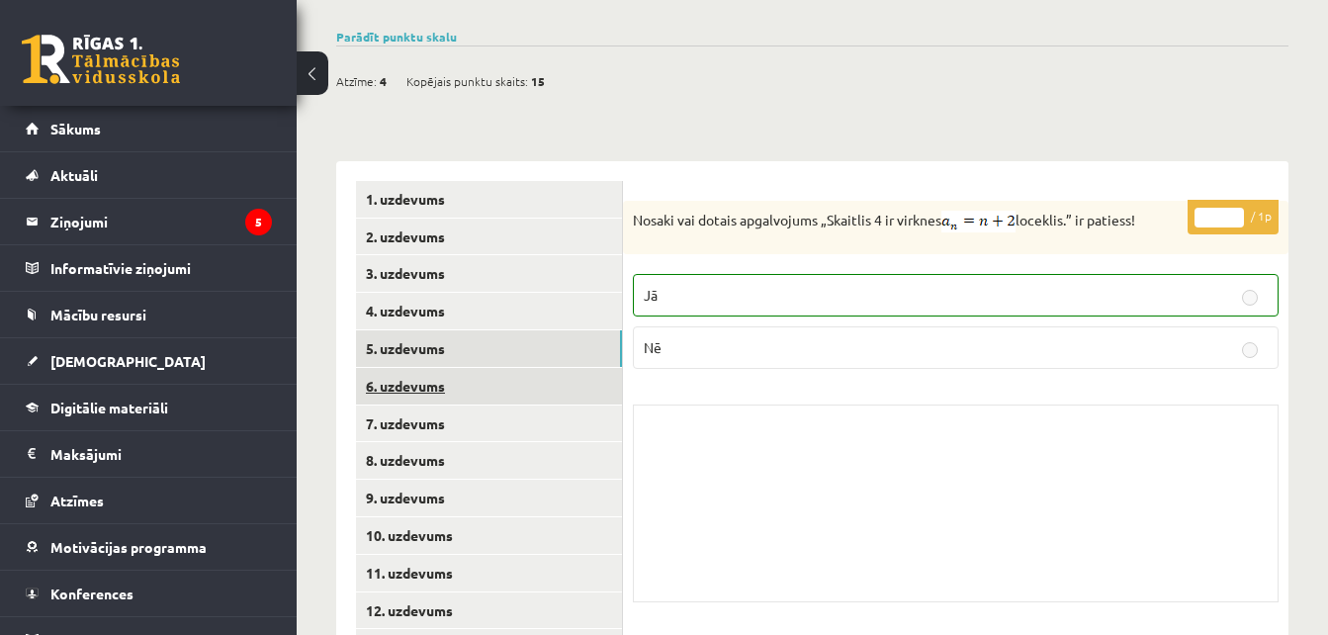
click at [415, 368] on link "6. uzdevums" at bounding box center [489, 386] width 266 height 37
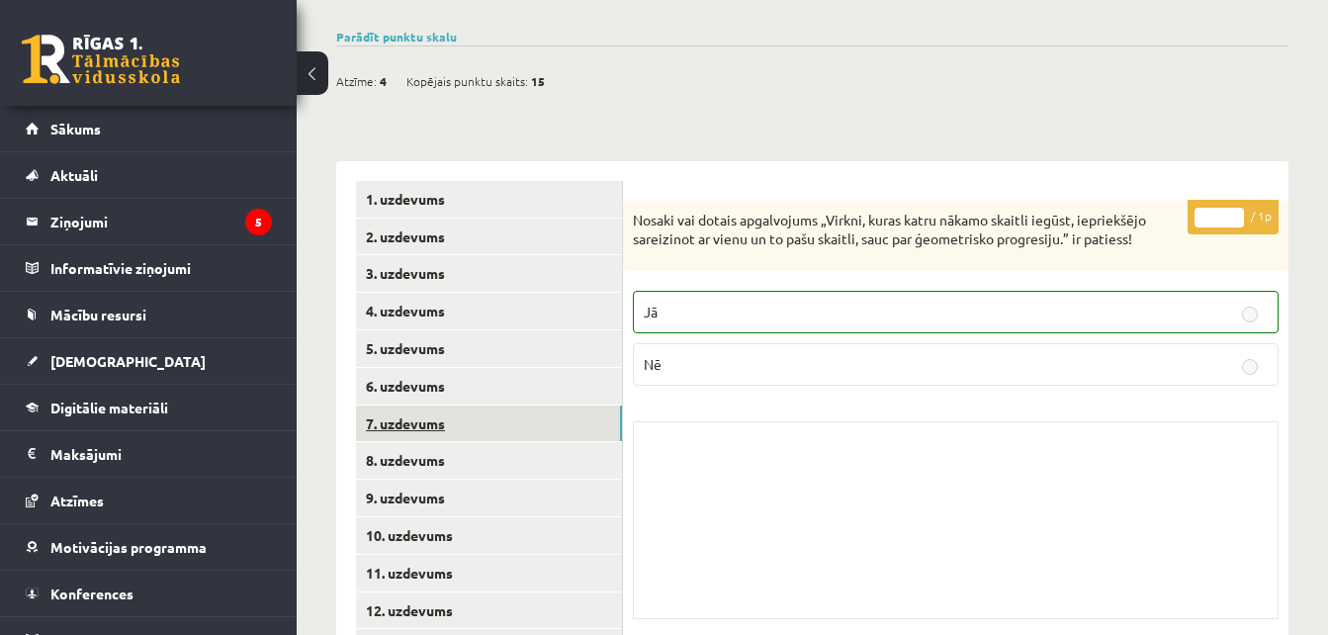
click at [405, 405] on link "7. uzdevums" at bounding box center [489, 423] width 266 height 37
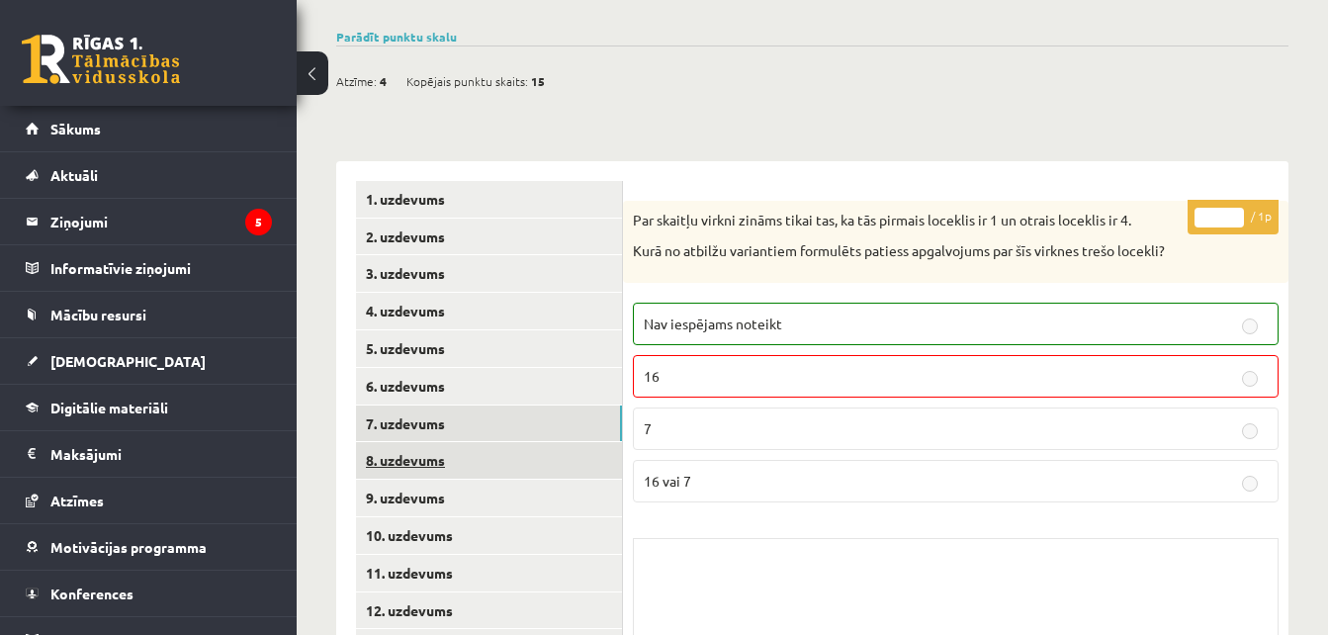
click at [405, 442] on link "8. uzdevums" at bounding box center [489, 460] width 266 height 37
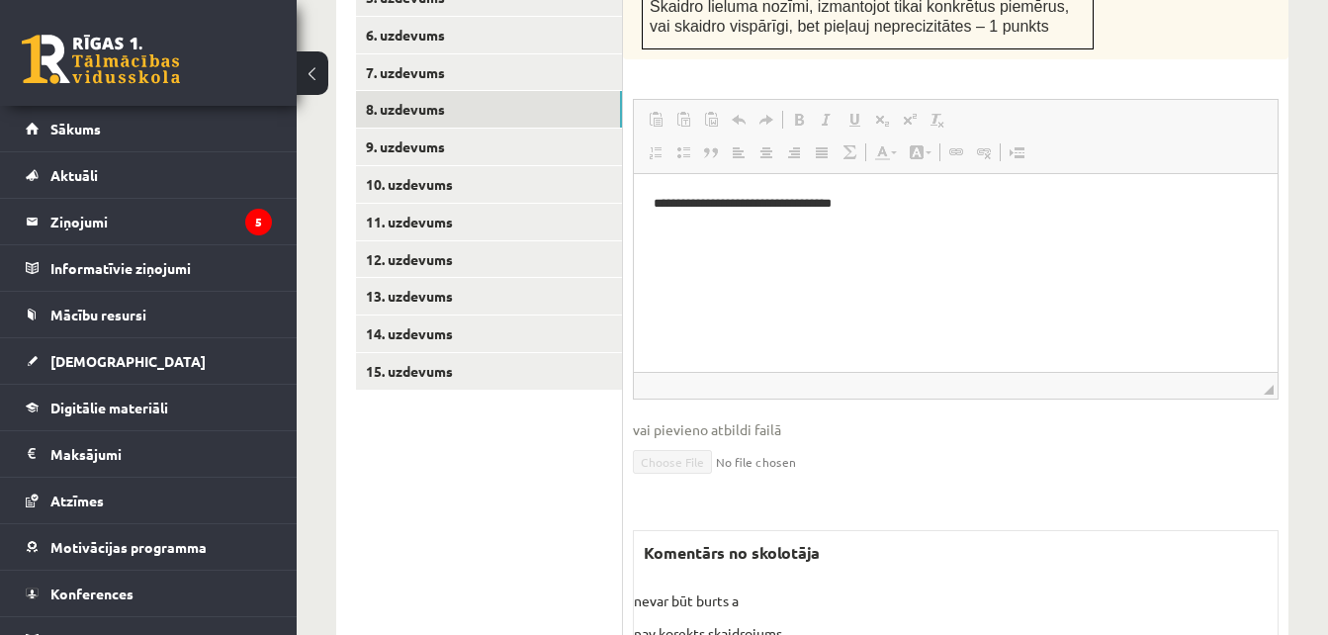
scroll to position [1033, 0]
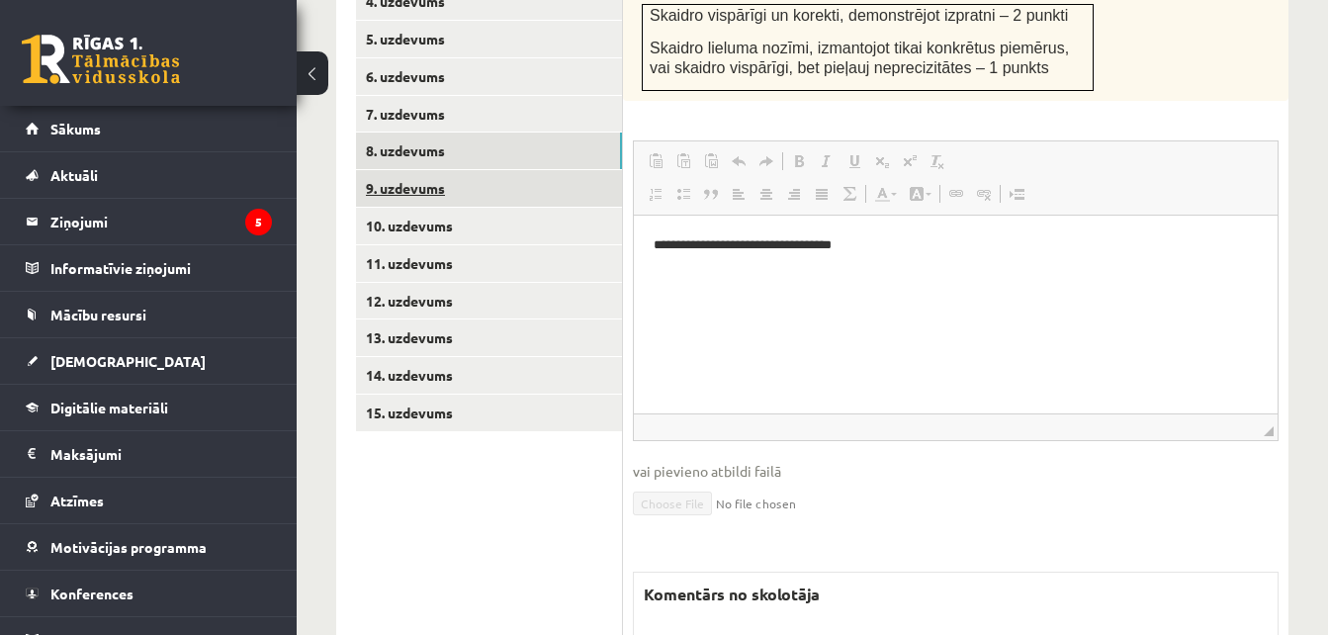
click at [423, 170] on link "9. uzdevums" at bounding box center [489, 188] width 266 height 37
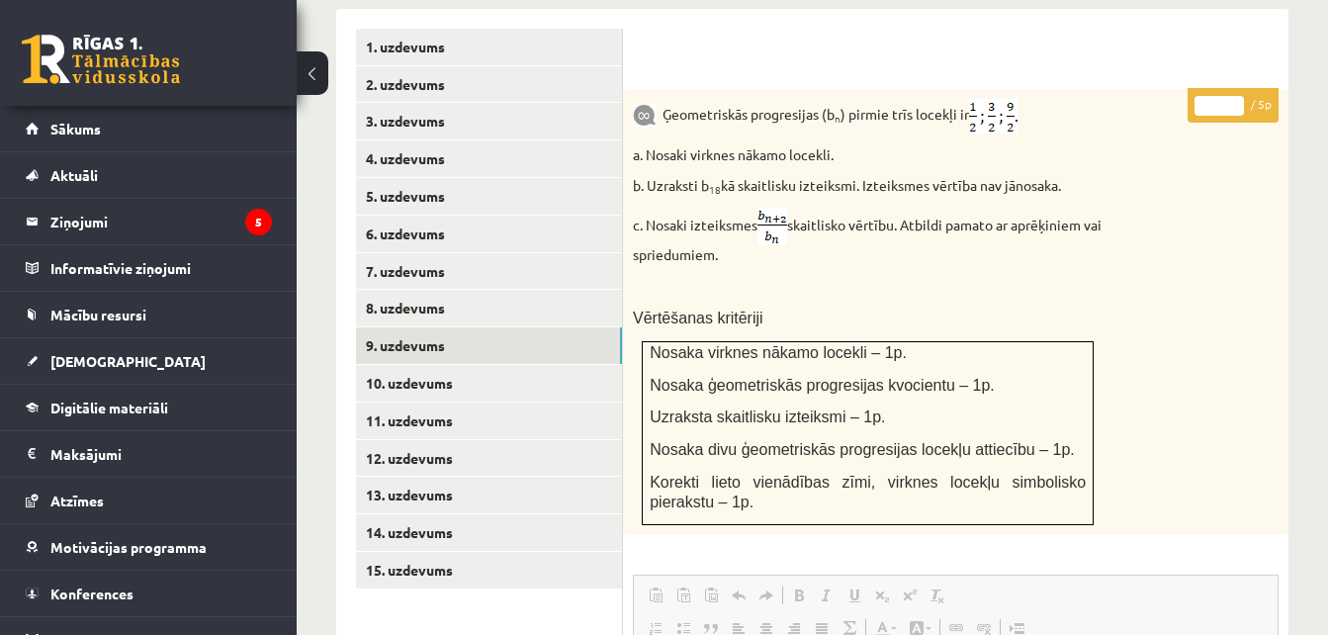
scroll to position [803, 0]
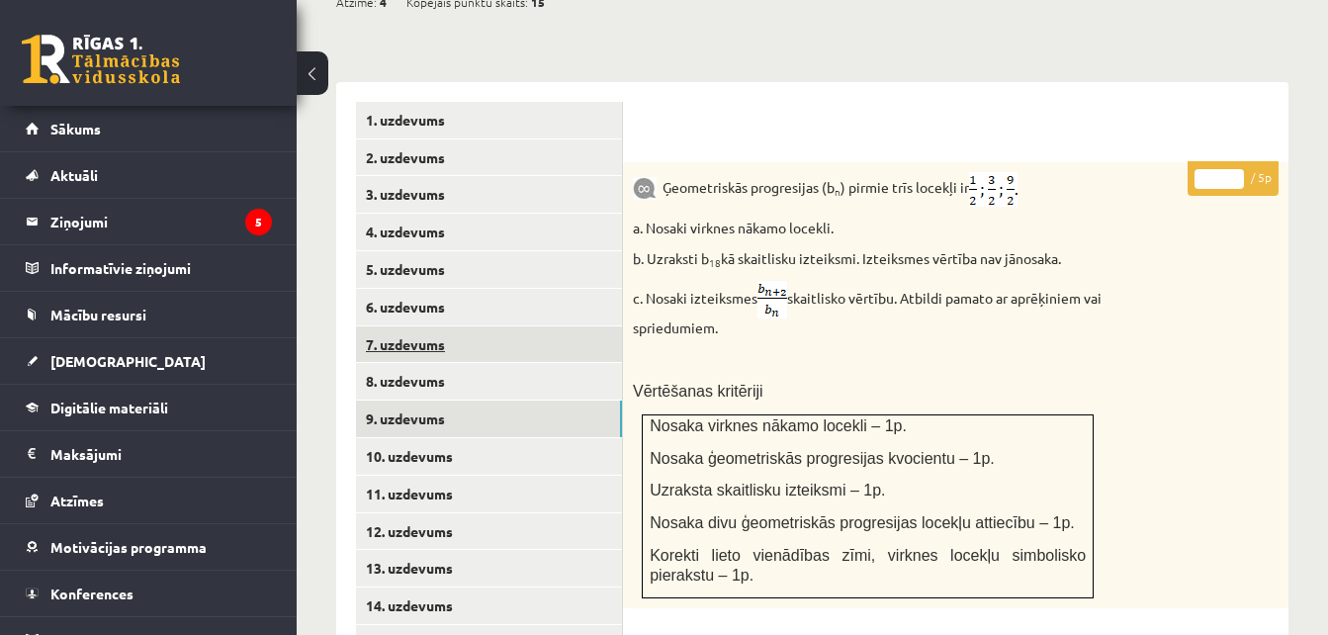
click at [392, 326] on link "7. uzdevums" at bounding box center [489, 344] width 266 height 37
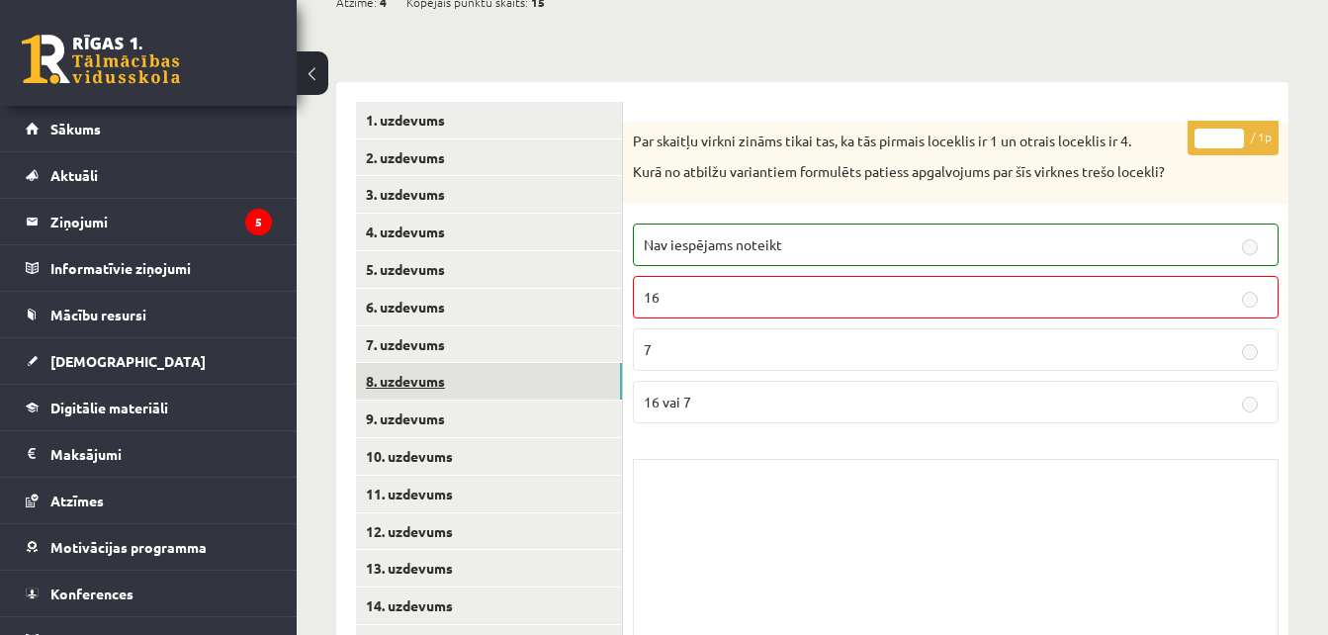
click at [414, 363] on link "8. uzdevums" at bounding box center [489, 381] width 266 height 37
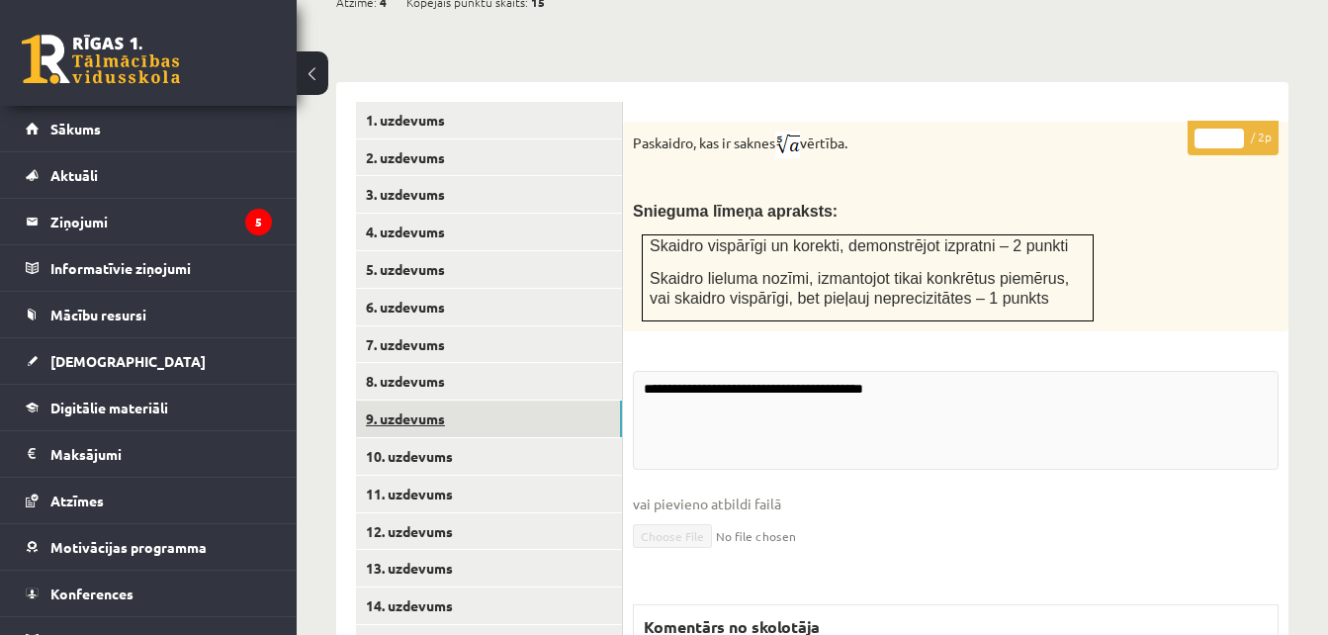
click at [420, 400] on link "9. uzdevums" at bounding box center [489, 418] width 266 height 37
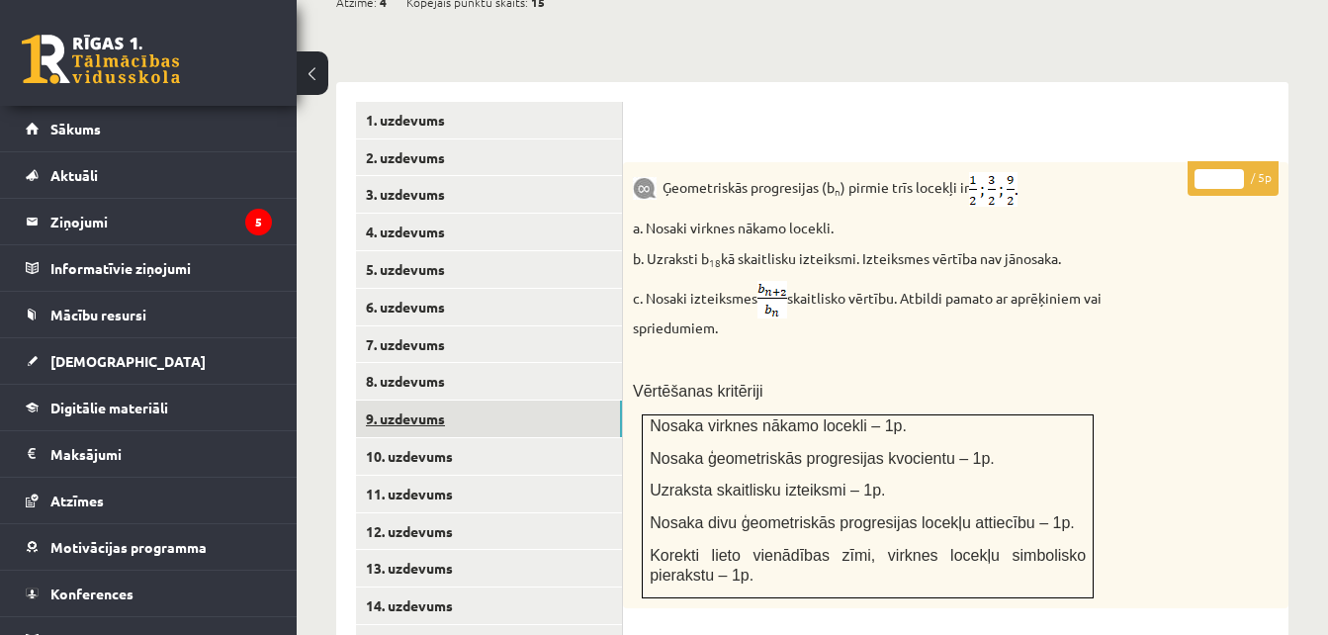
scroll to position [0, 0]
click at [406, 438] on link "10. uzdevums" at bounding box center [489, 456] width 266 height 37
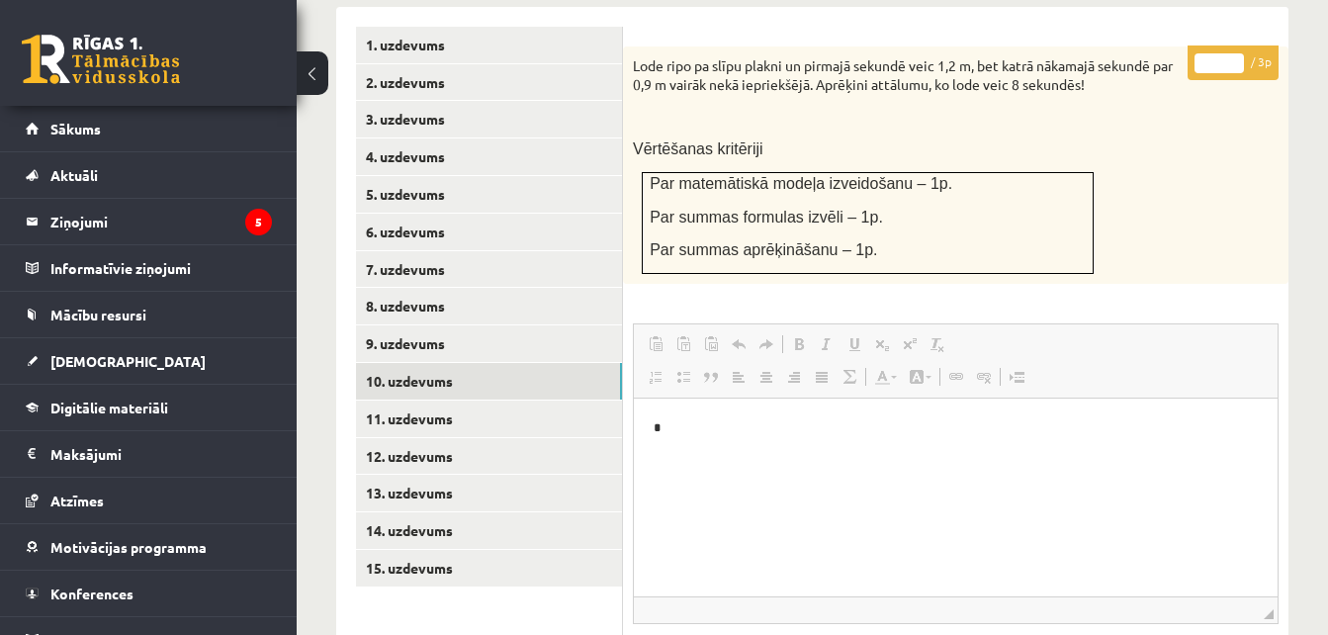
scroll to position [854, 0]
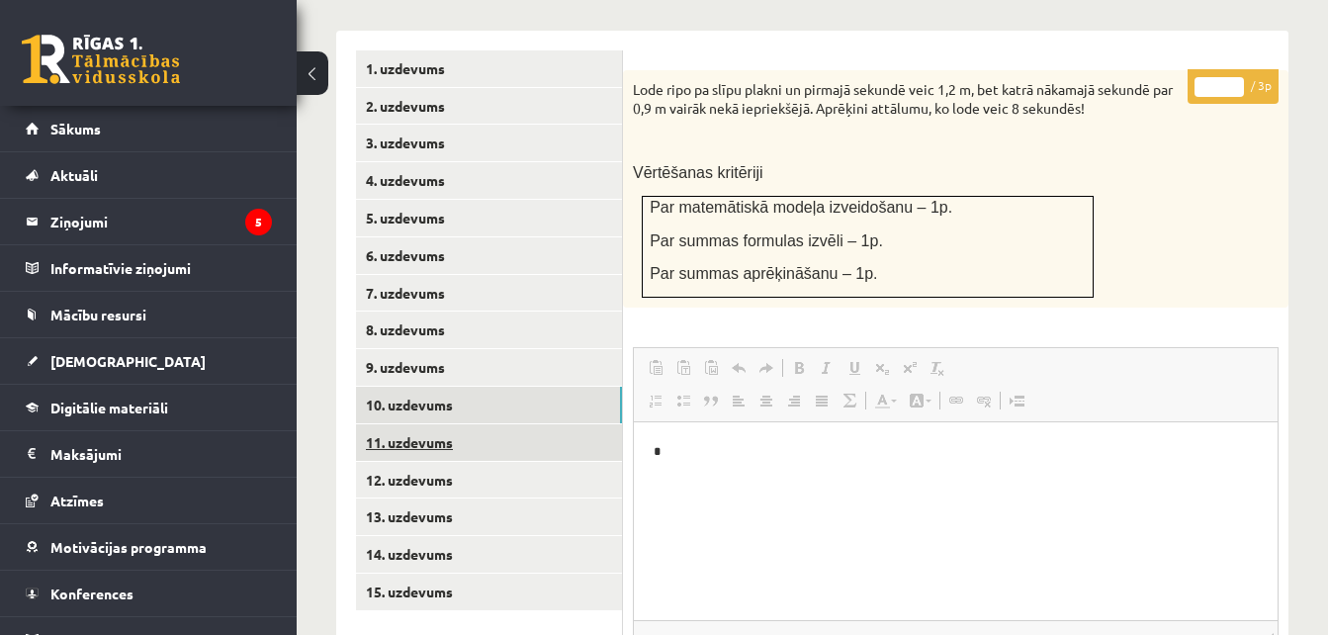
click at [384, 424] on link "11. uzdevums" at bounding box center [489, 442] width 266 height 37
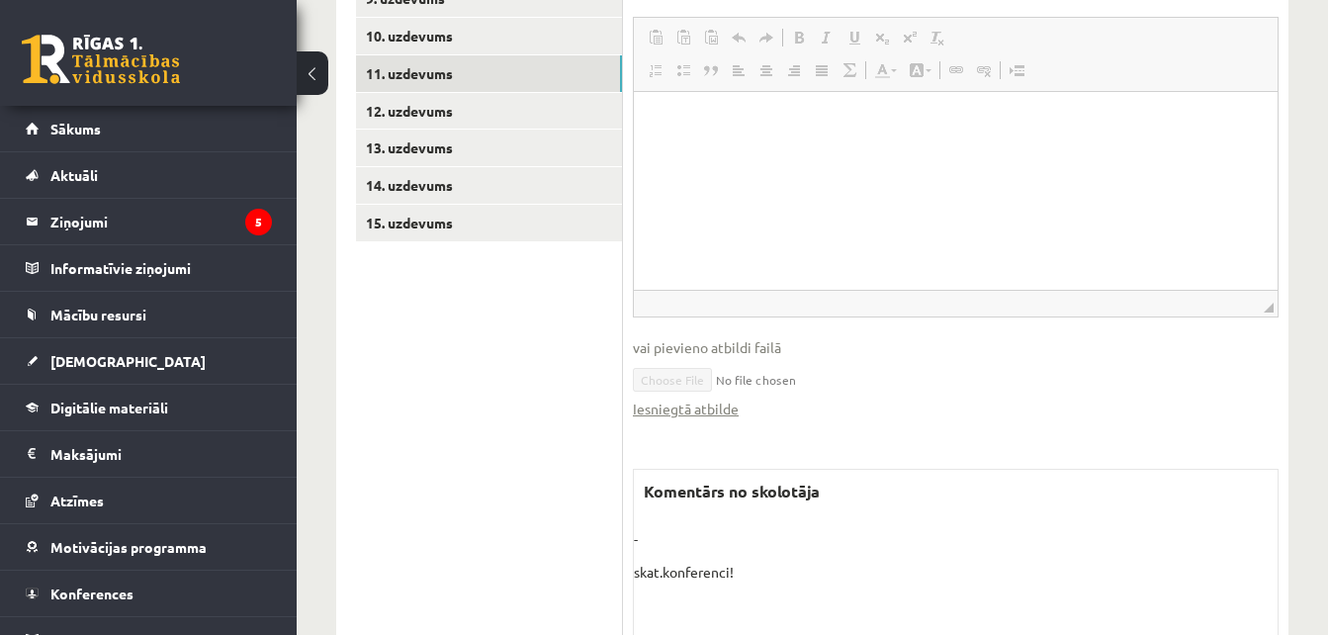
scroll to position [1011, 0]
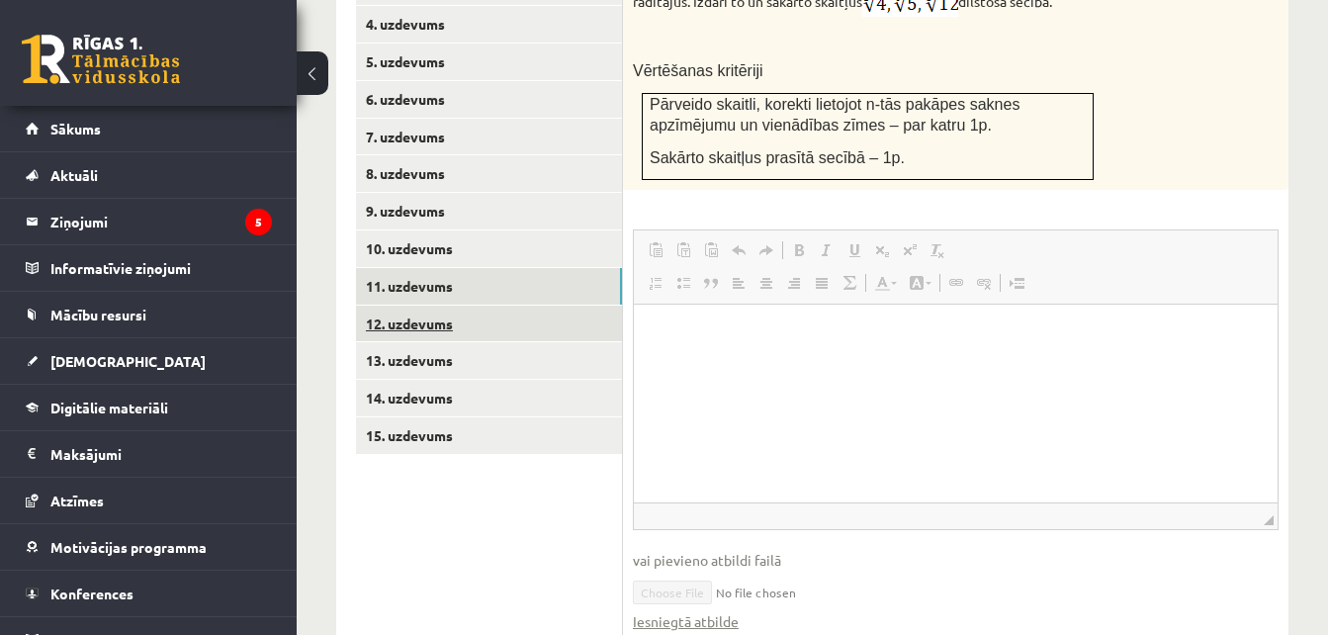
click at [404, 306] on link "12. uzdevums" at bounding box center [489, 324] width 266 height 37
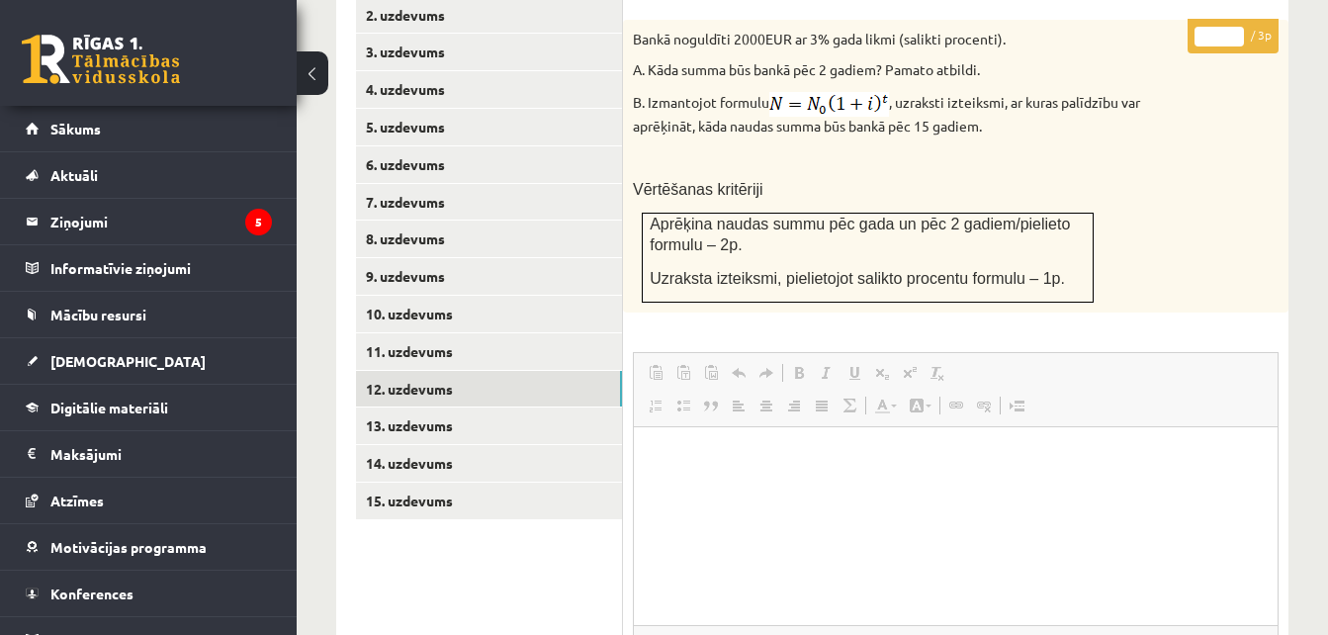
scroll to position [947, 0]
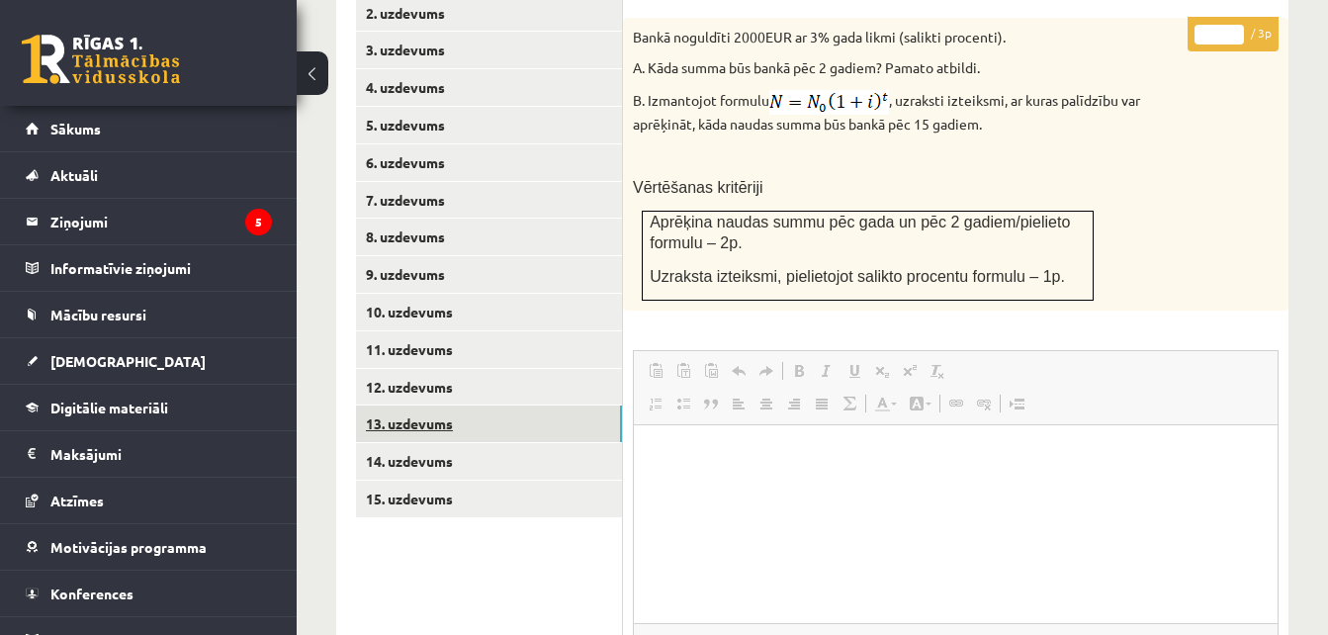
click at [413, 405] on link "13. uzdevums" at bounding box center [489, 423] width 266 height 37
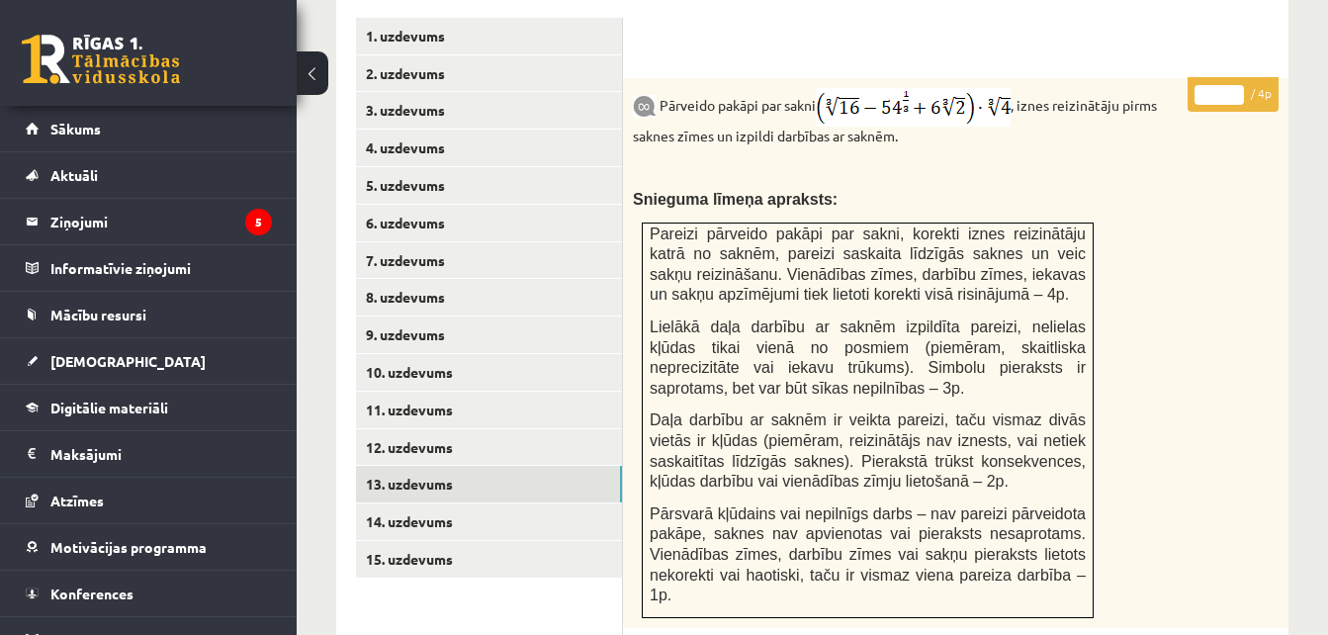
scroll to position [888, 0]
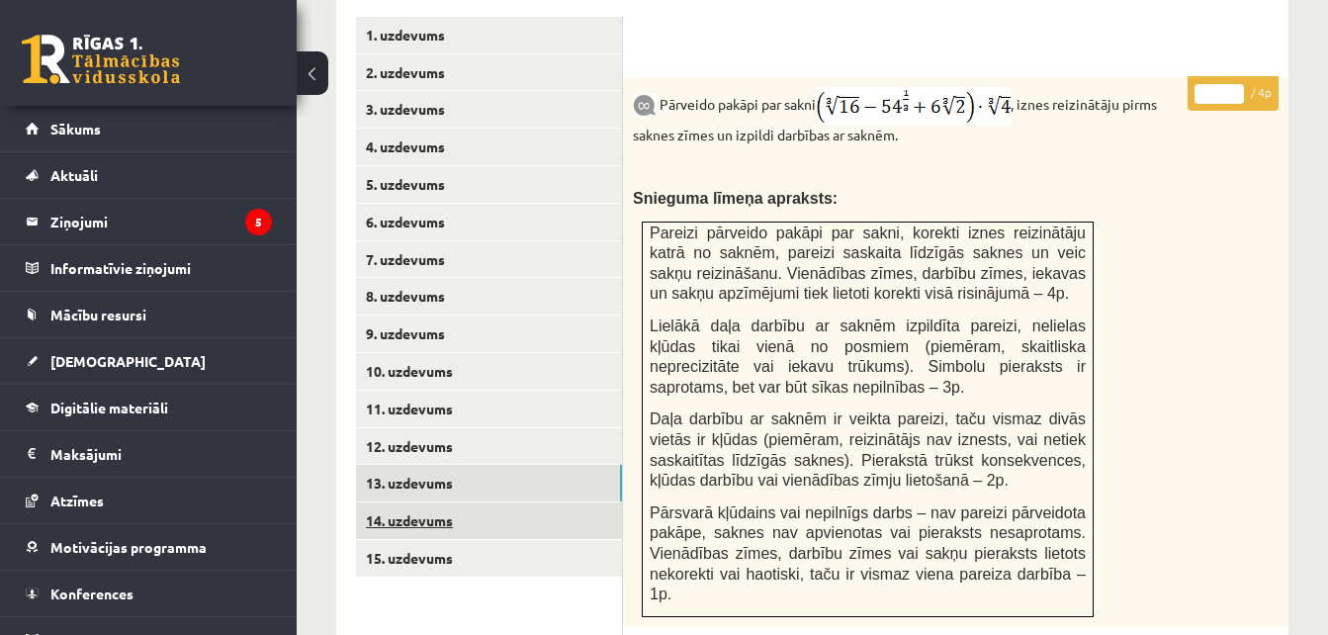
click at [375, 502] on link "14. uzdevums" at bounding box center [489, 520] width 266 height 37
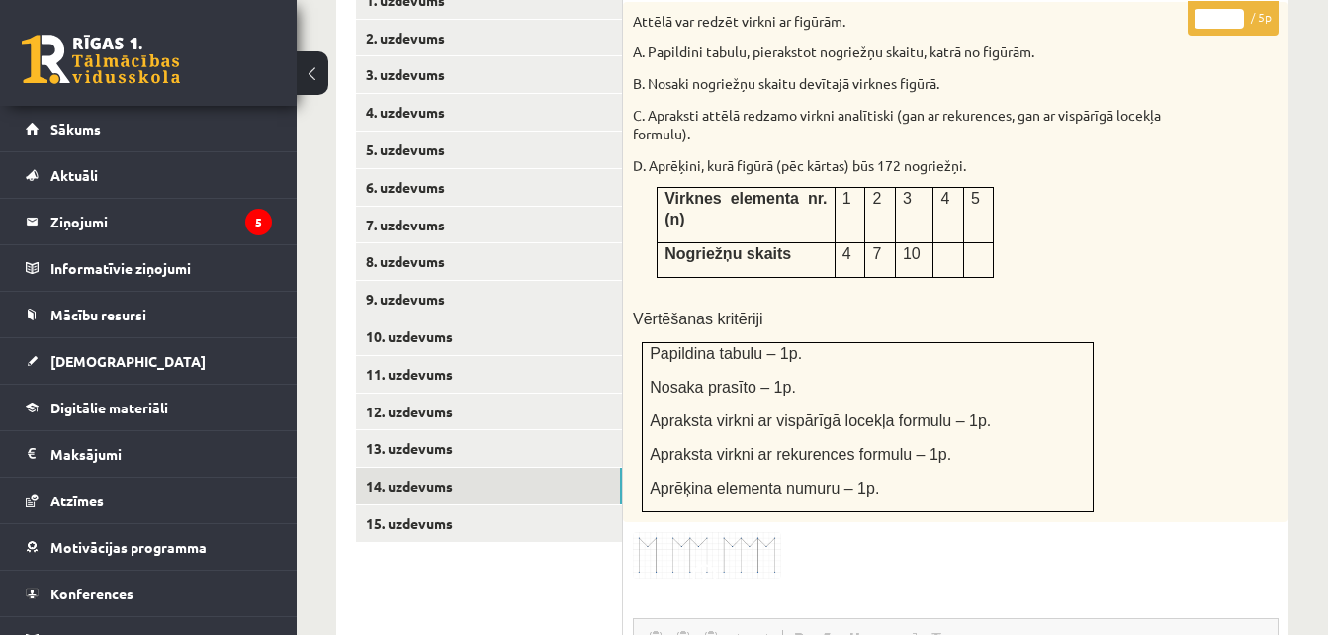
scroll to position [885, 0]
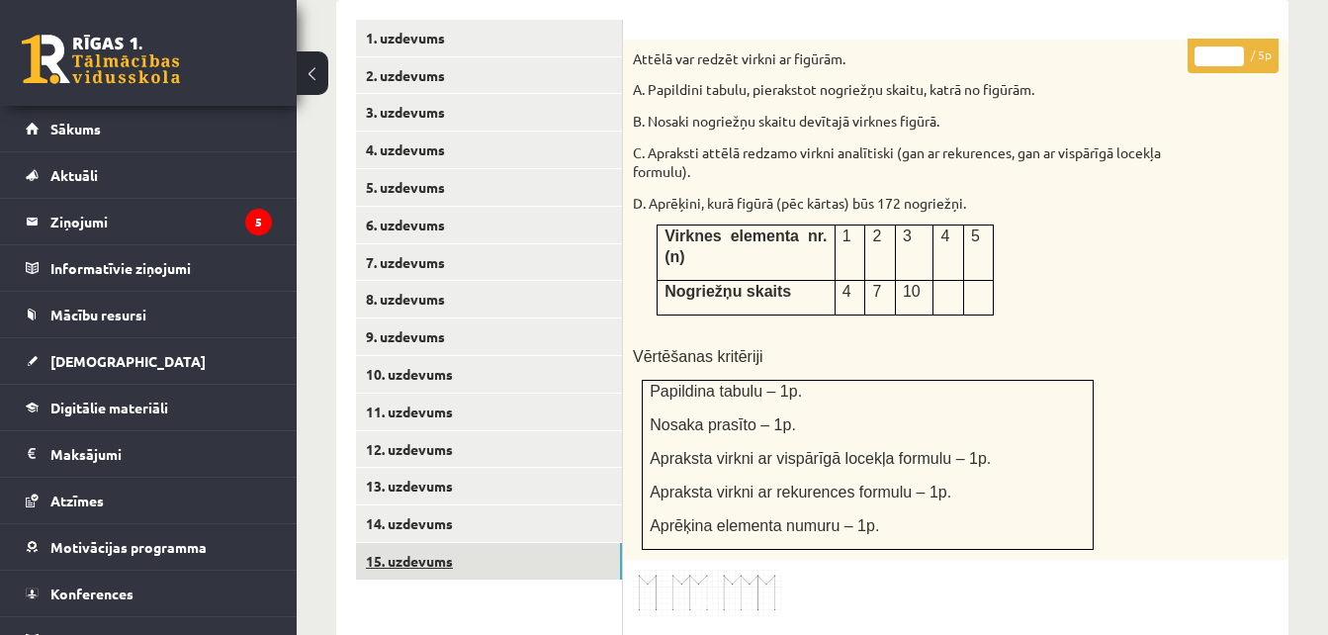
click at [383, 543] on link "15. uzdevums" at bounding box center [489, 561] width 266 height 37
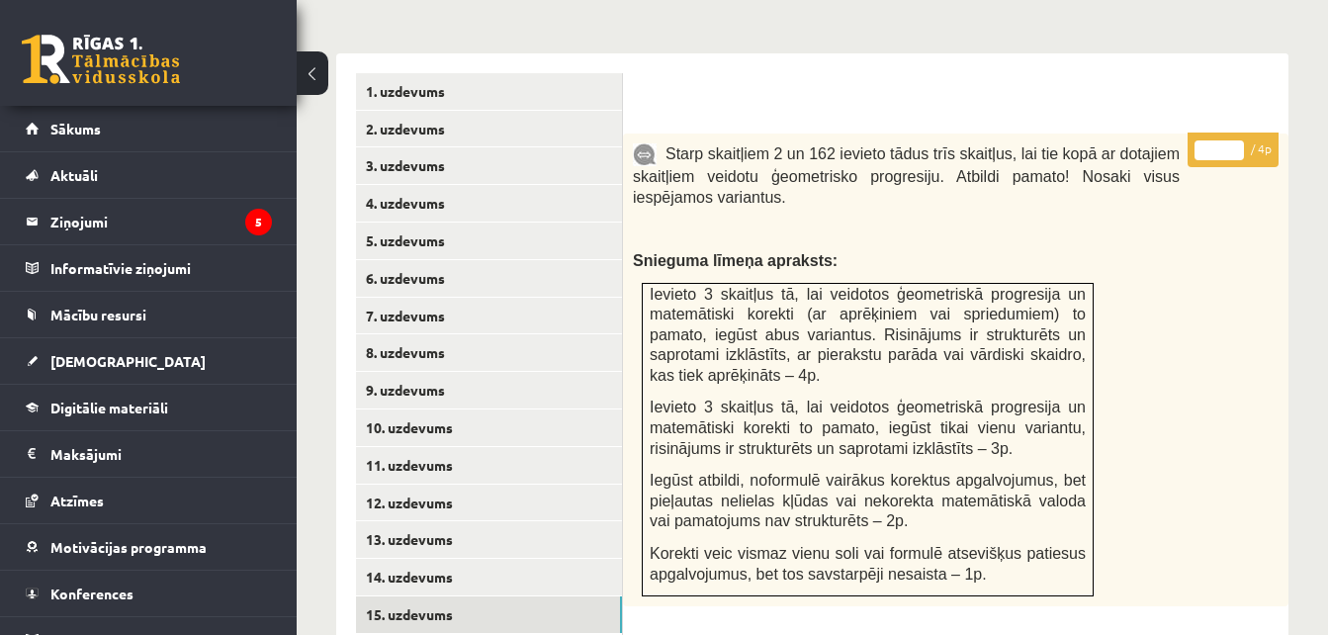
scroll to position [791, 0]
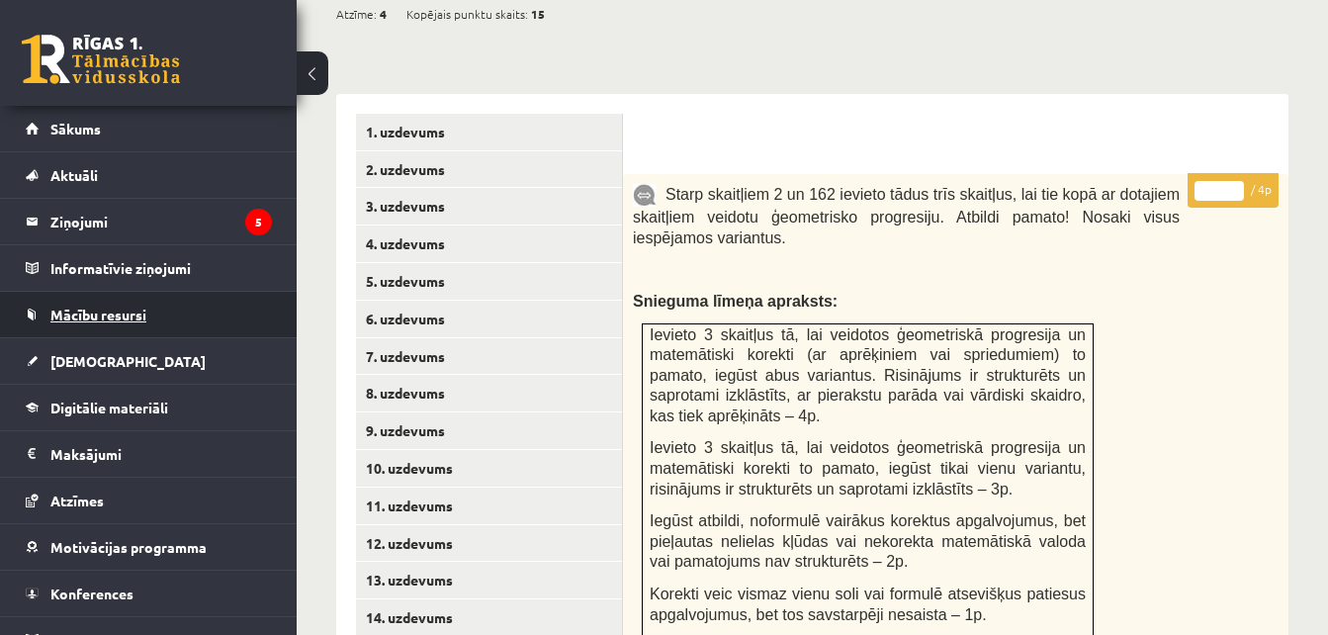
click at [162, 325] on link "Mācību resursi" at bounding box center [149, 314] width 246 height 45
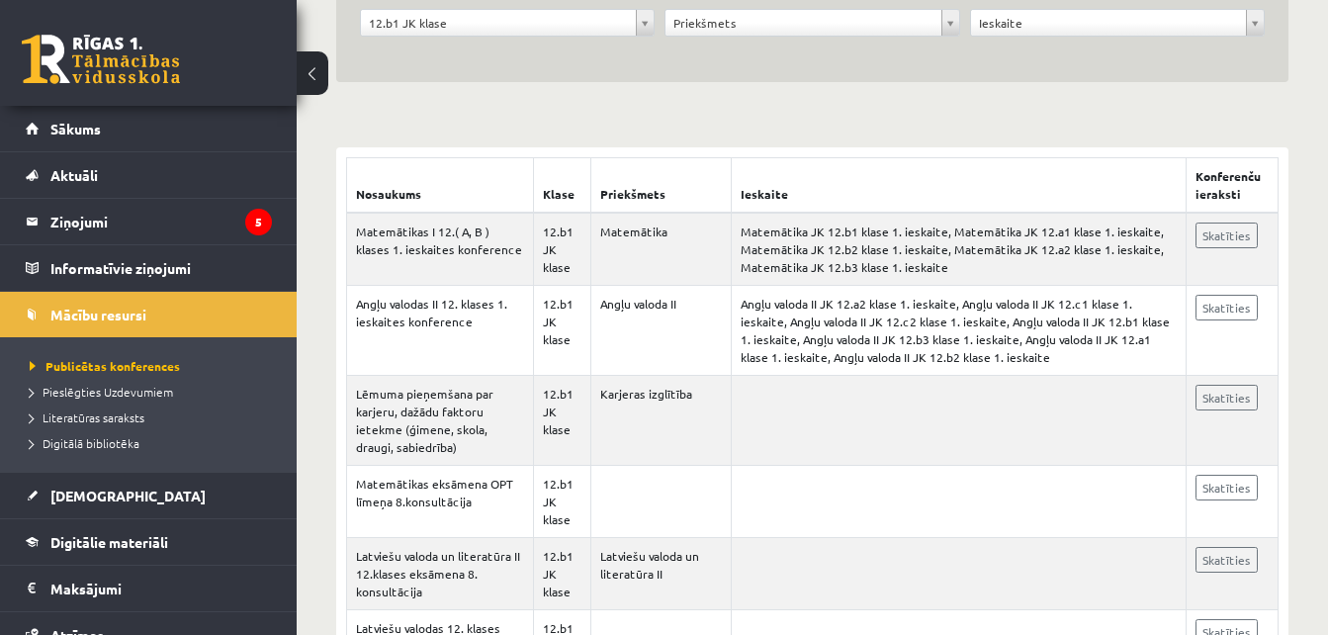
scroll to position [318, 0]
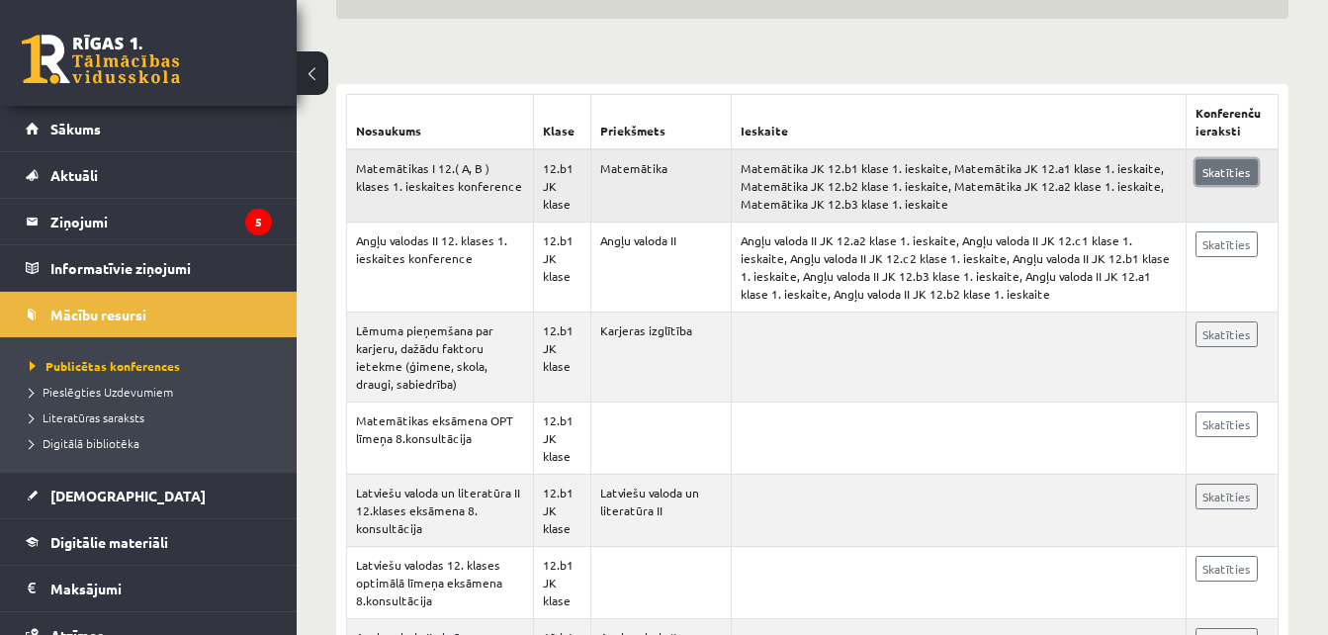
click at [1226, 171] on link "Skatīties" at bounding box center [1226, 172] width 62 height 26
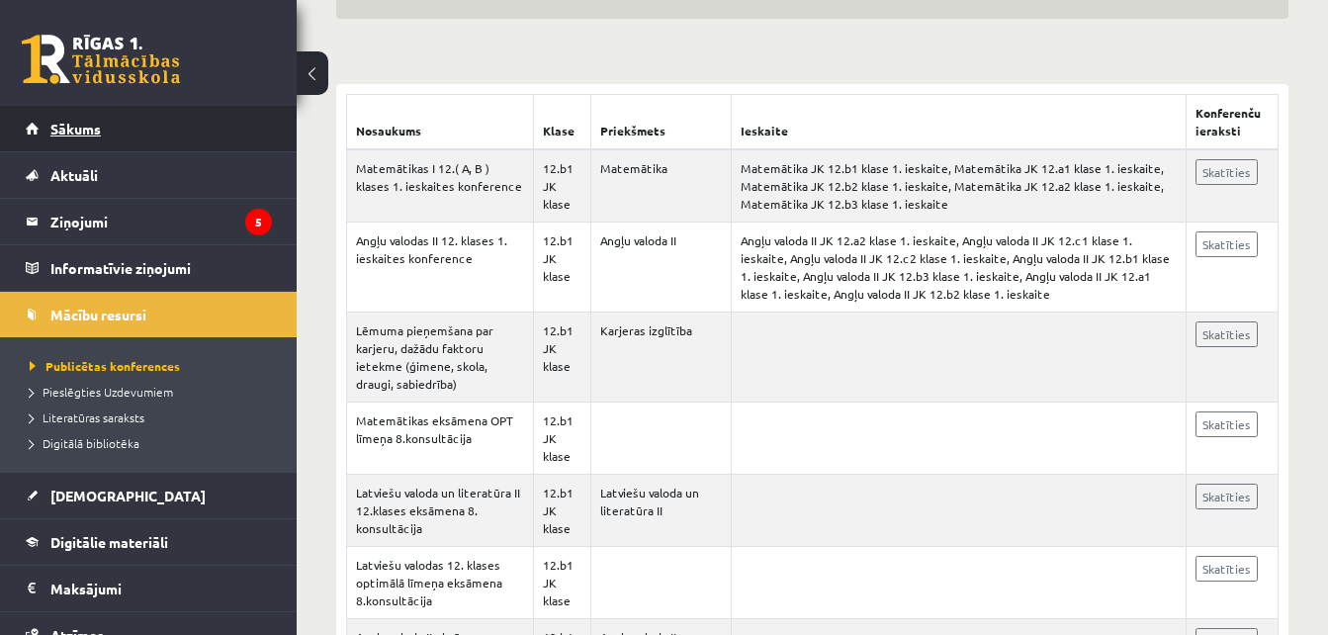
click at [180, 144] on link "Sākums" at bounding box center [149, 128] width 246 height 45
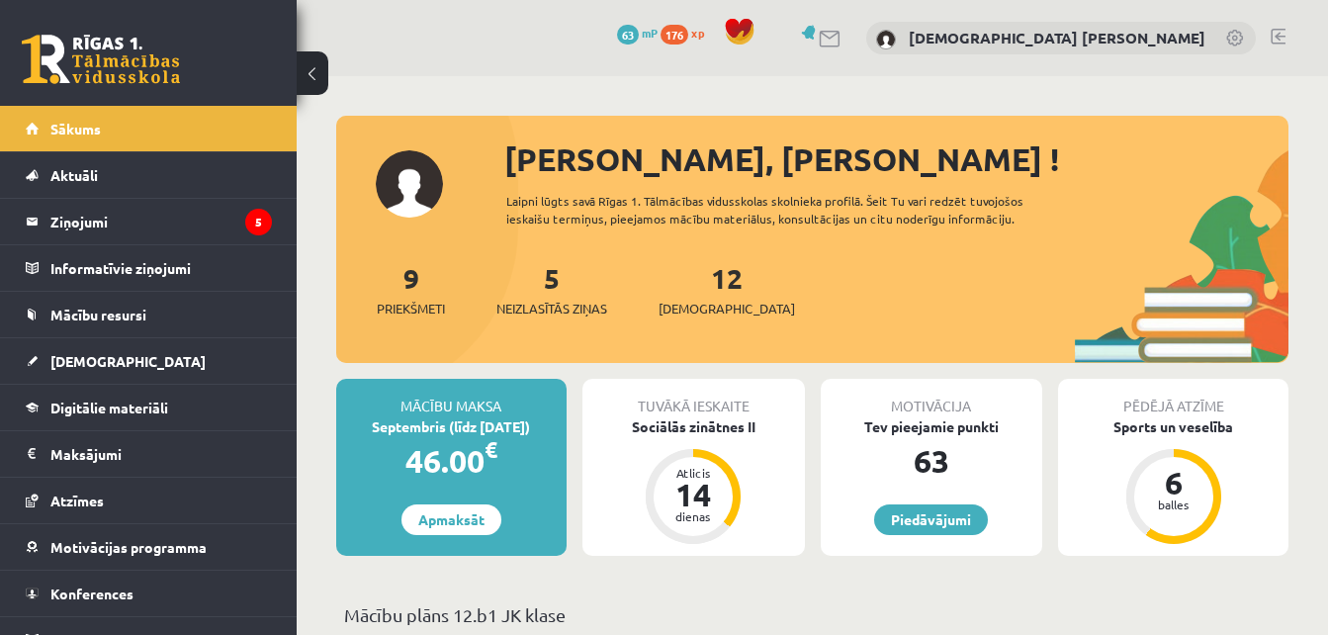
click at [1278, 42] on link at bounding box center [1278, 37] width 15 height 16
